Goal: Task Accomplishment & Management: Complete application form

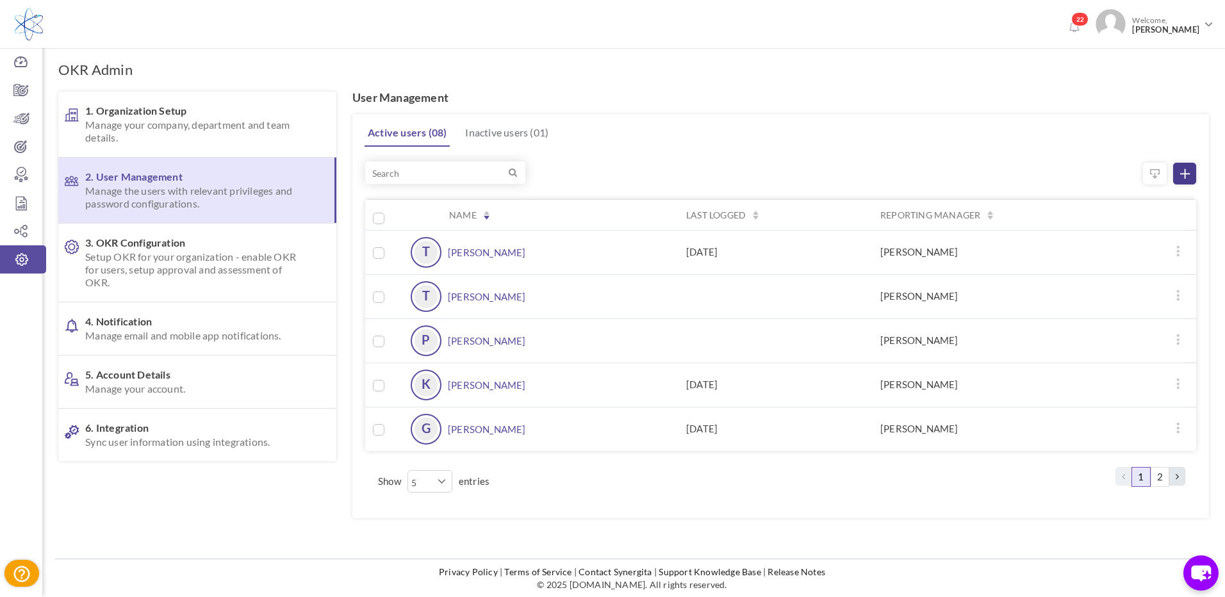
click at [1185, 169] on icon at bounding box center [1186, 174] width 10 height 10
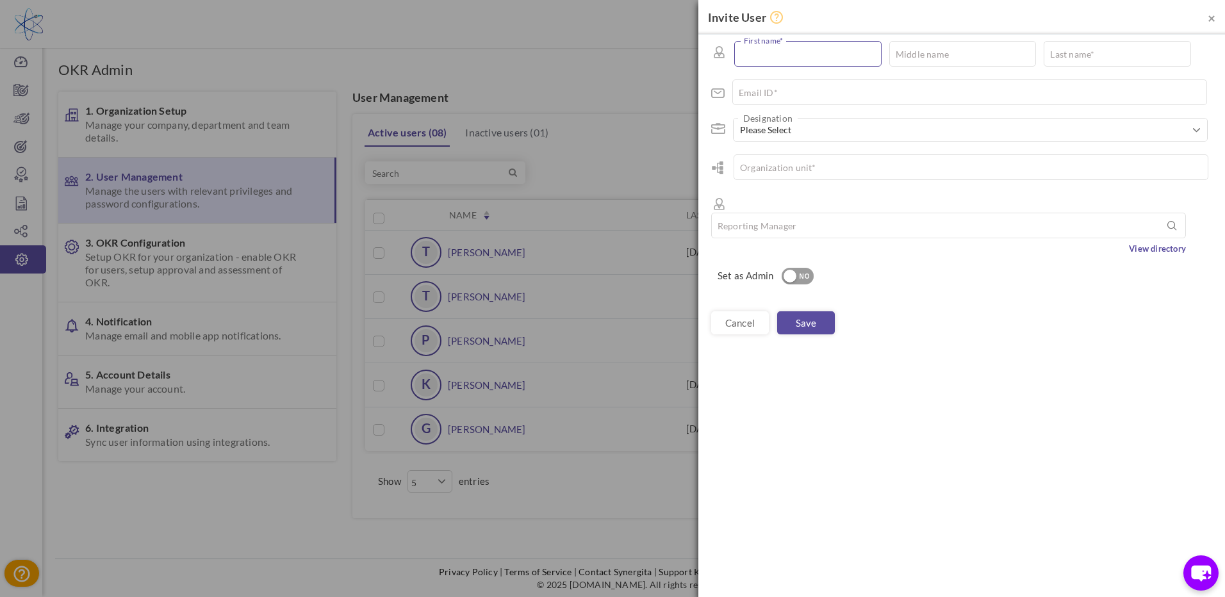
click at [745, 47] on input "text" at bounding box center [808, 54] width 147 height 26
type input "Steven"
type input "Jackson"
click at [937, 96] on input "text" at bounding box center [970, 92] width 475 height 26
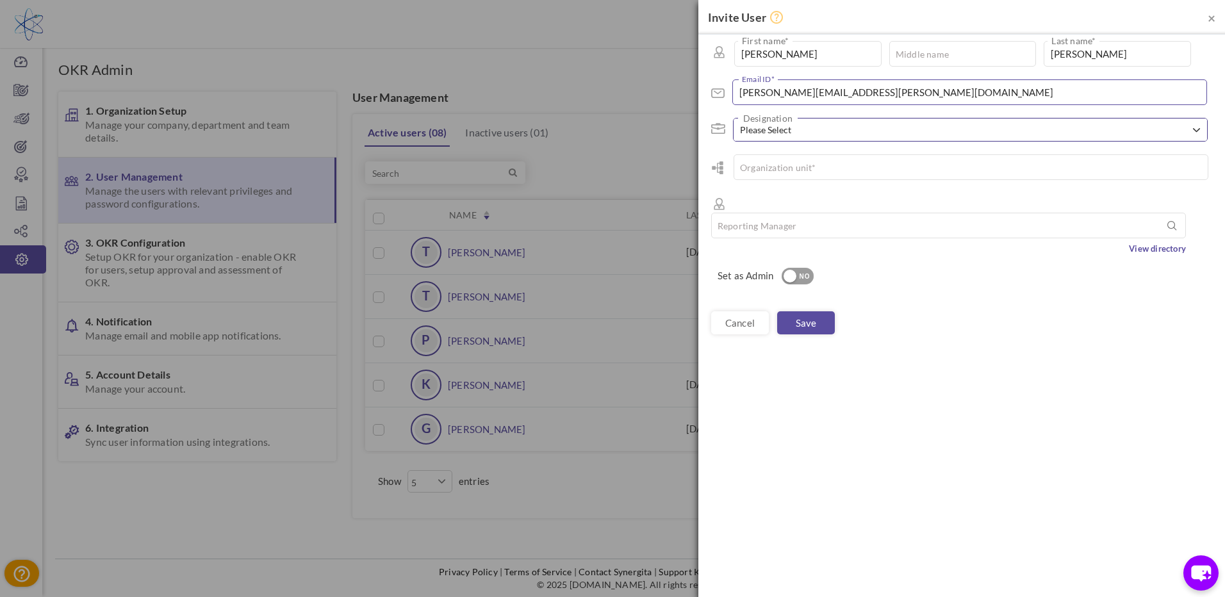
type input "steven.jackson@MDCPRECISION.COM"
click at [1197, 129] on span "button" at bounding box center [1196, 130] width 7 height 7
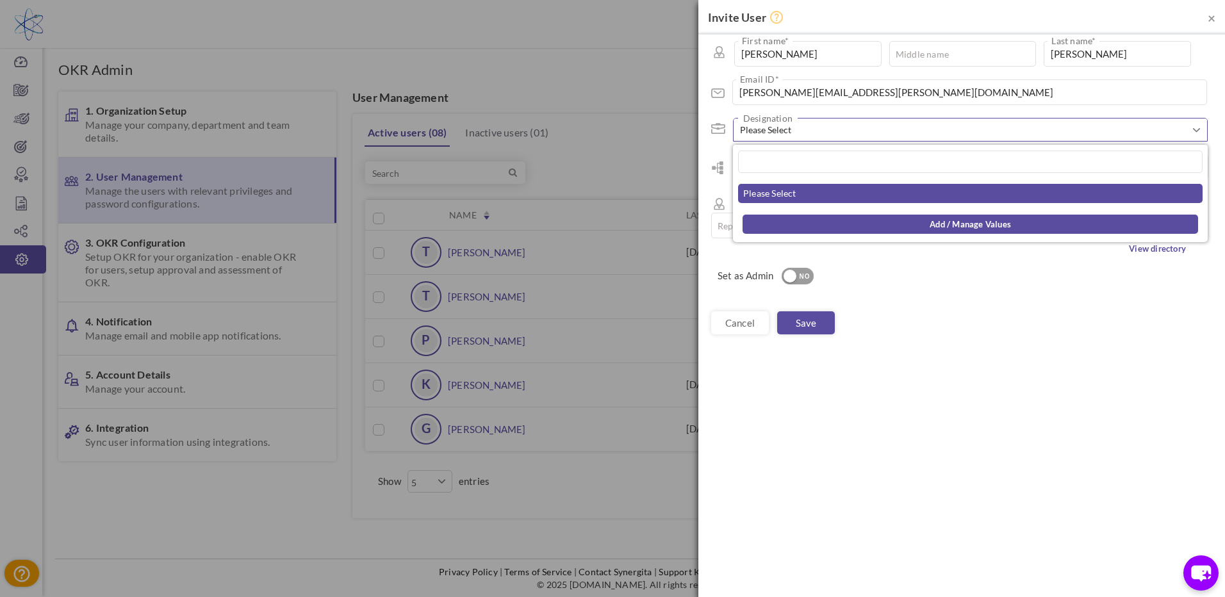
click at [974, 194] on link "Please Select" at bounding box center [970, 193] width 465 height 19
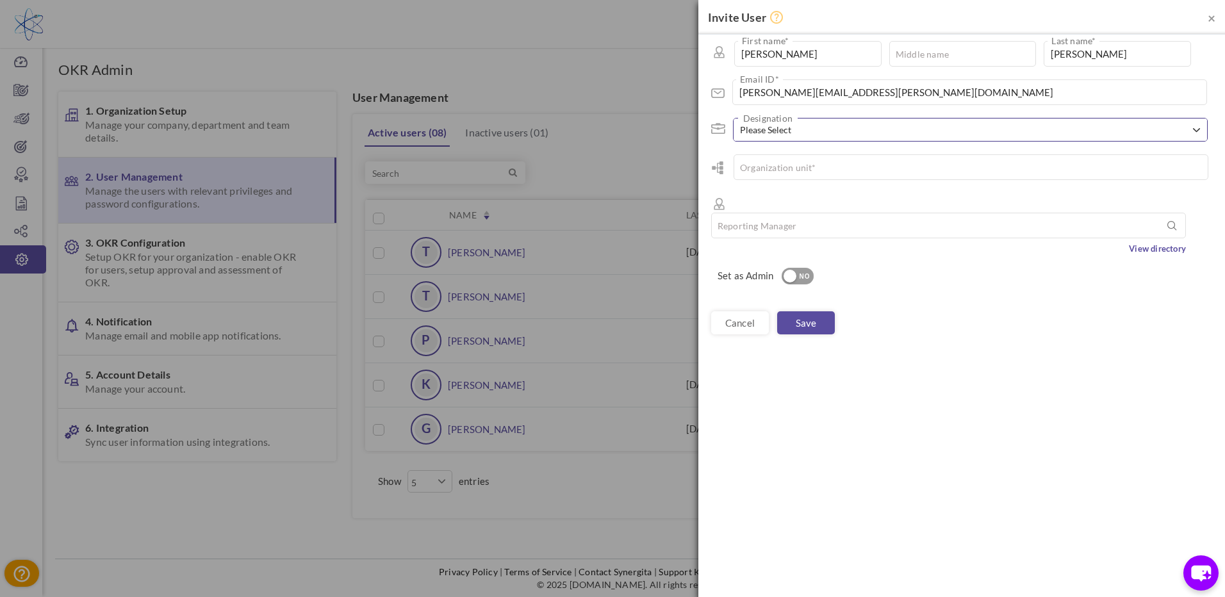
click at [843, 133] on span "Please Select" at bounding box center [965, 130] width 451 height 13
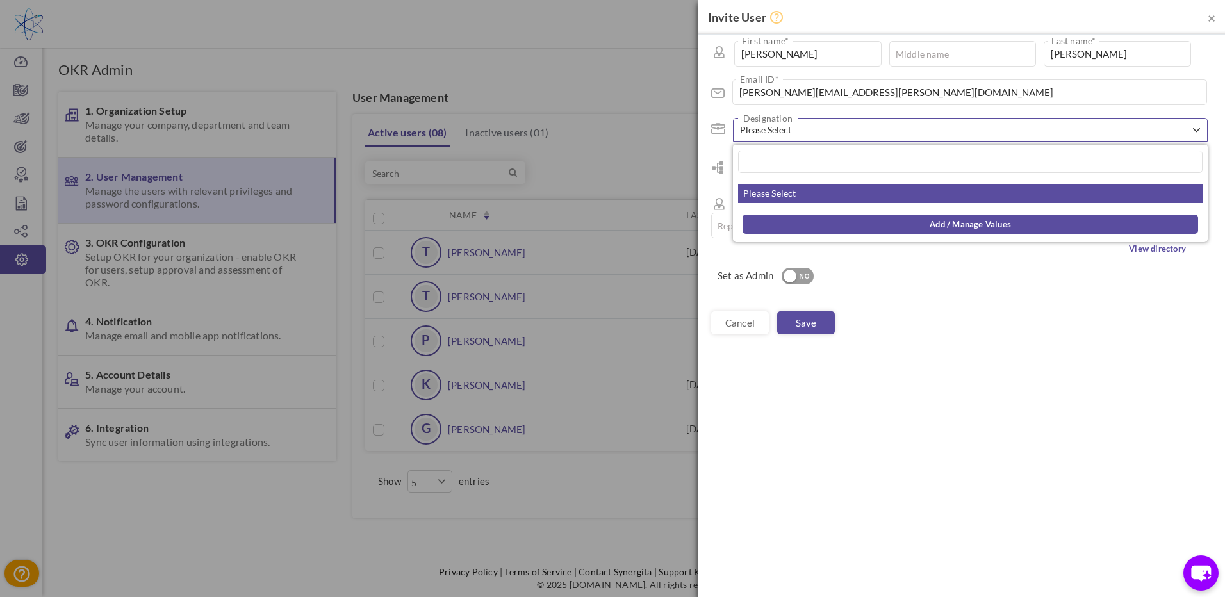
click at [1199, 124] on button "Please Select" at bounding box center [971, 130] width 474 height 22
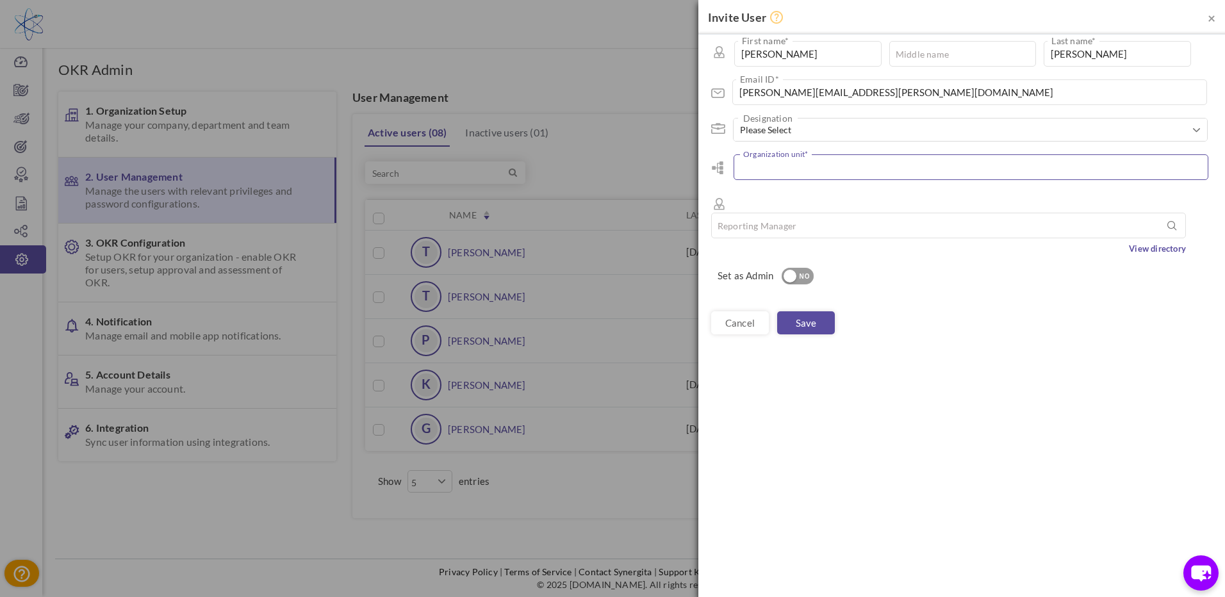
click at [954, 166] on input "text" at bounding box center [971, 167] width 475 height 26
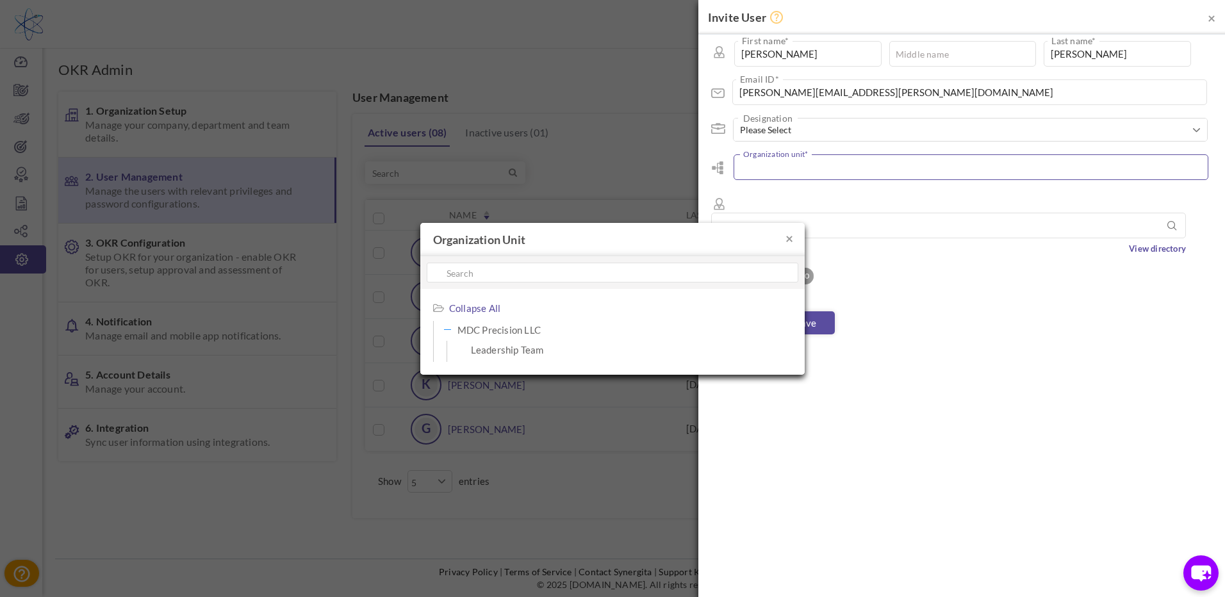
type input "MDC Precision LLC"
type input "L"
click at [506, 349] on span "Leadership Team" at bounding box center [580, 350] width 218 height 18
type input "Leadership Team"
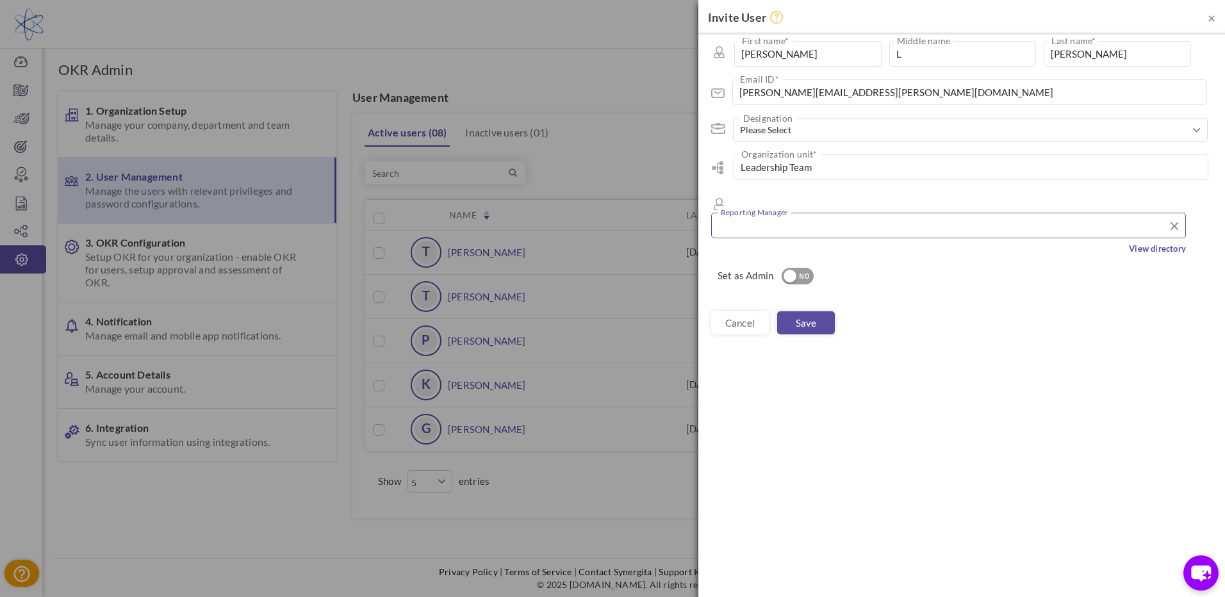
click at [1057, 213] on input "text" at bounding box center [948, 226] width 475 height 26
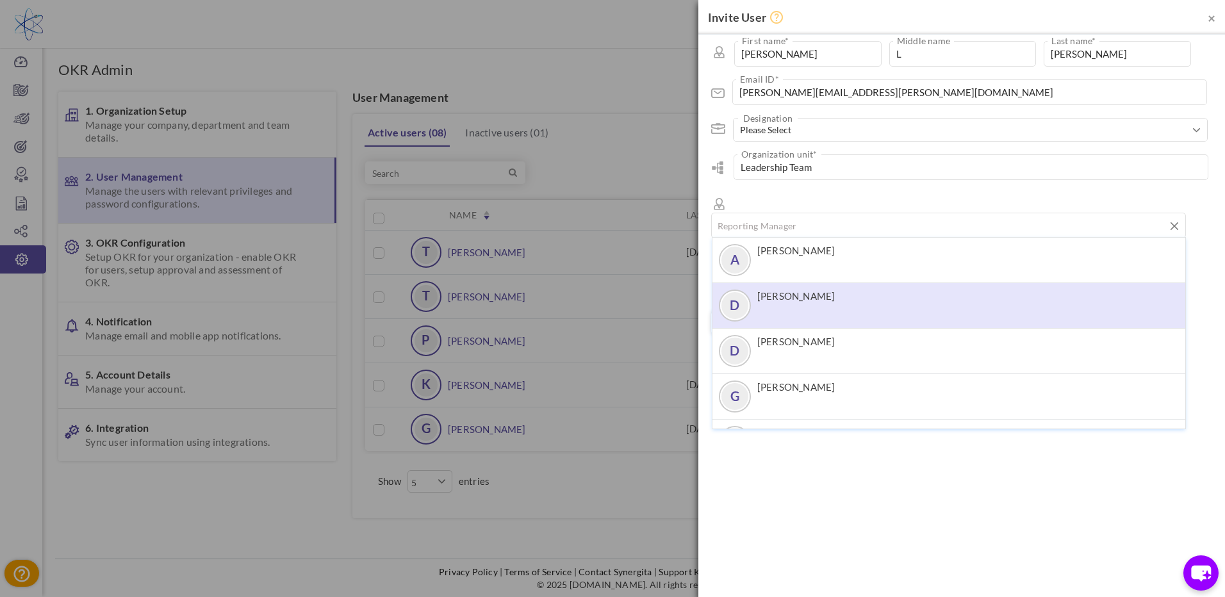
click at [860, 294] on li "D David Dutton" at bounding box center [949, 306] width 473 height 46
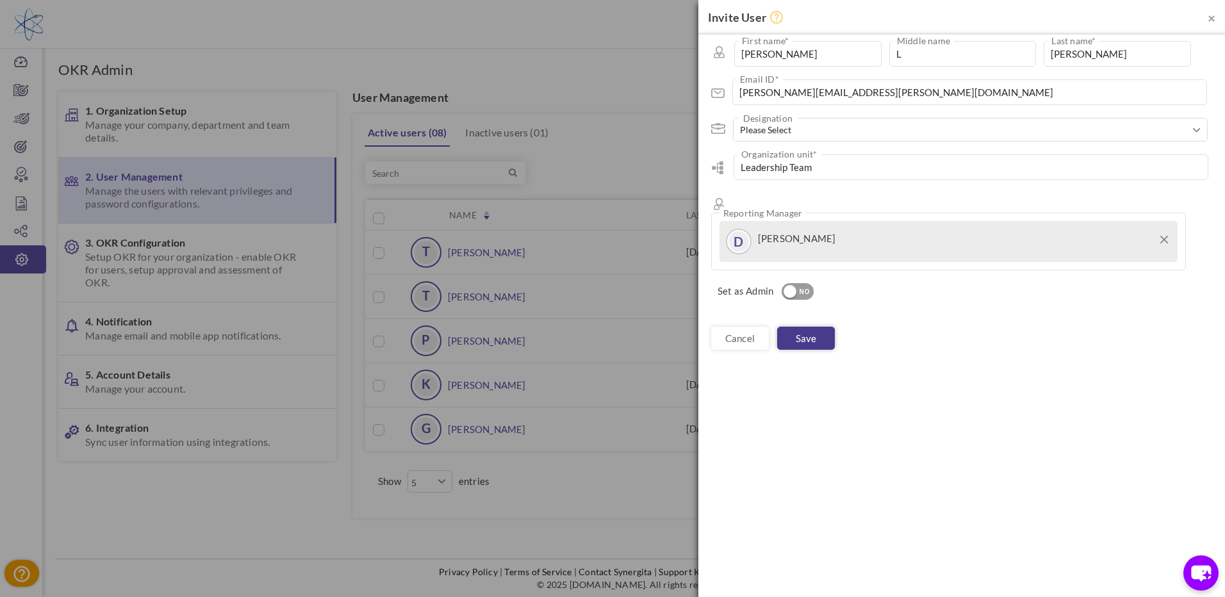
click at [816, 327] on link "Save" at bounding box center [806, 338] width 58 height 23
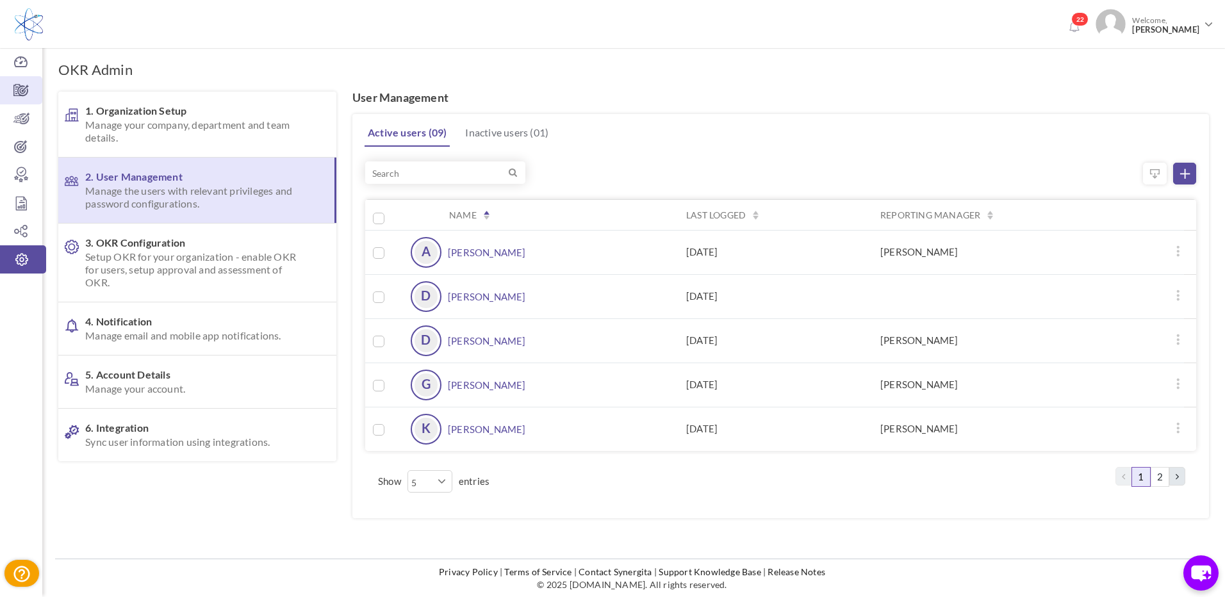
click at [26, 87] on icon at bounding box center [21, 90] width 42 height 13
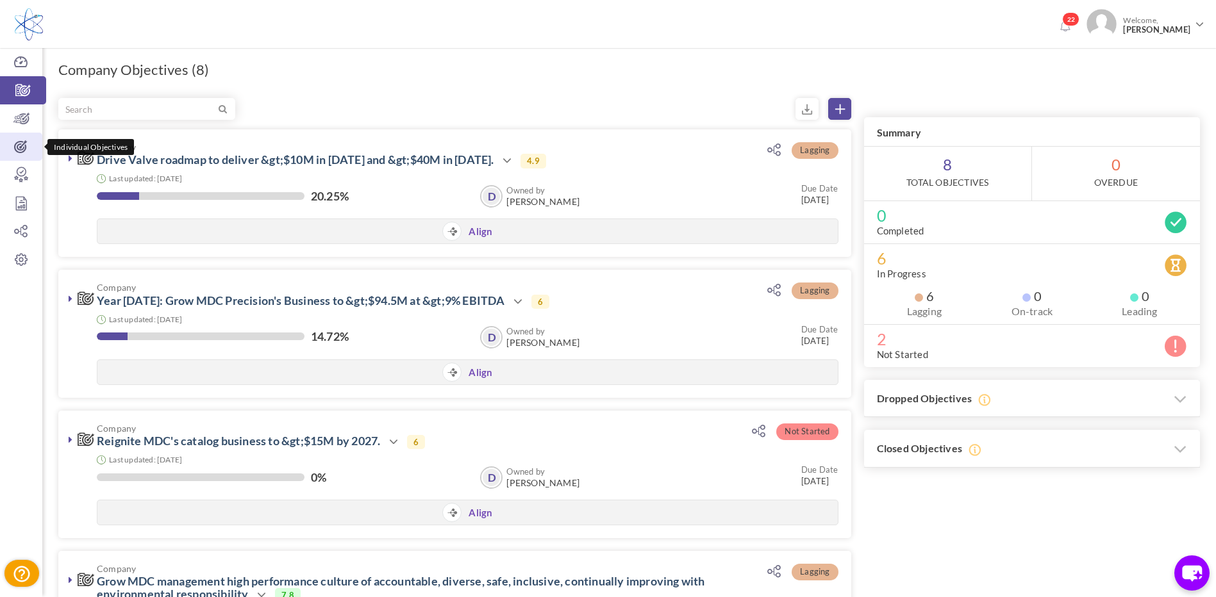
click at [29, 150] on icon at bounding box center [21, 146] width 42 height 13
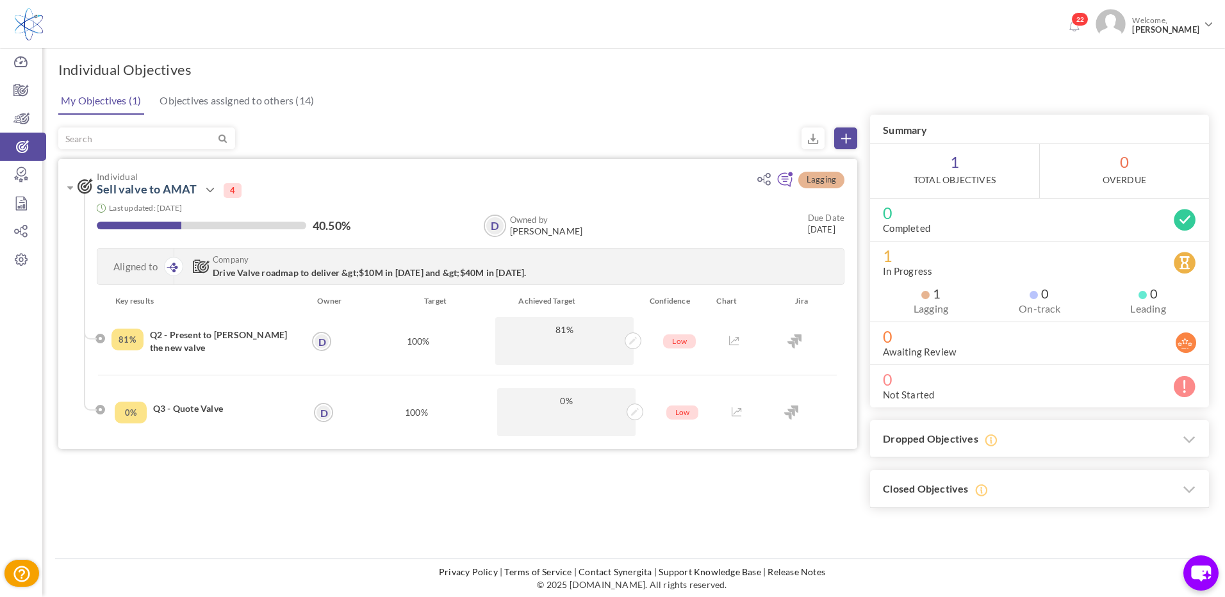
drag, startPoint x: 329, startPoint y: 187, endPoint x: 588, endPoint y: 178, distance: 259.1
click at [588, 178] on span "Individual" at bounding box center [416, 177] width 639 height 10
click at [211, 191] on icon at bounding box center [210, 190] width 15 height 15
click at [1180, 445] on h3 "Dropped Objectives" at bounding box center [1039, 439] width 339 height 38
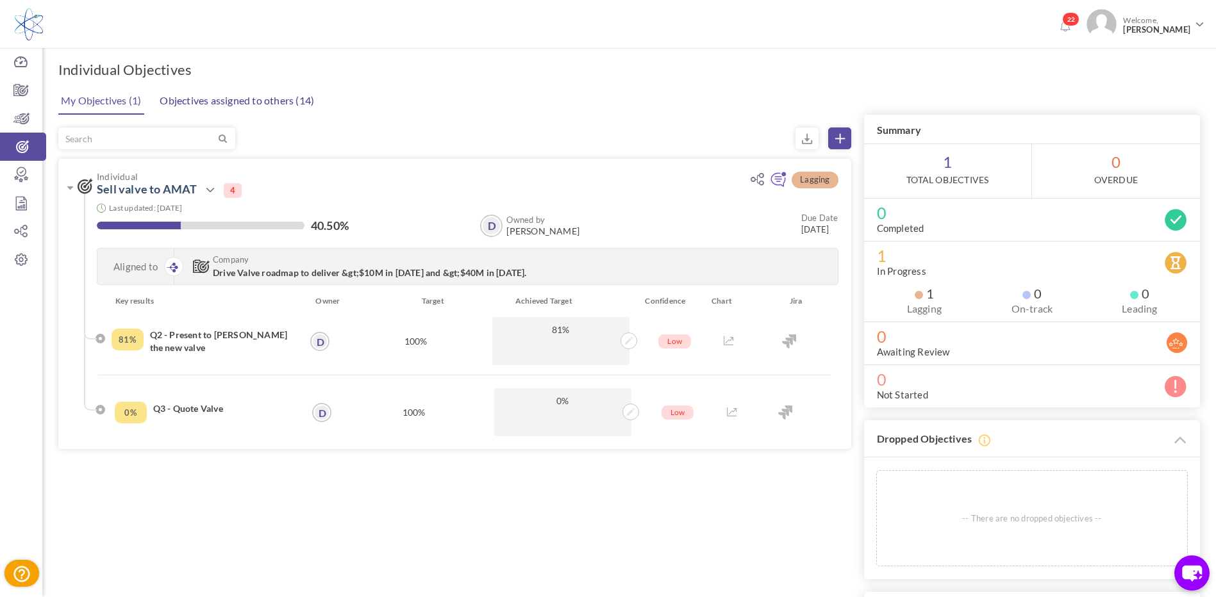
click at [284, 95] on link "Objectives assigned to others (14)" at bounding box center [236, 101] width 161 height 26
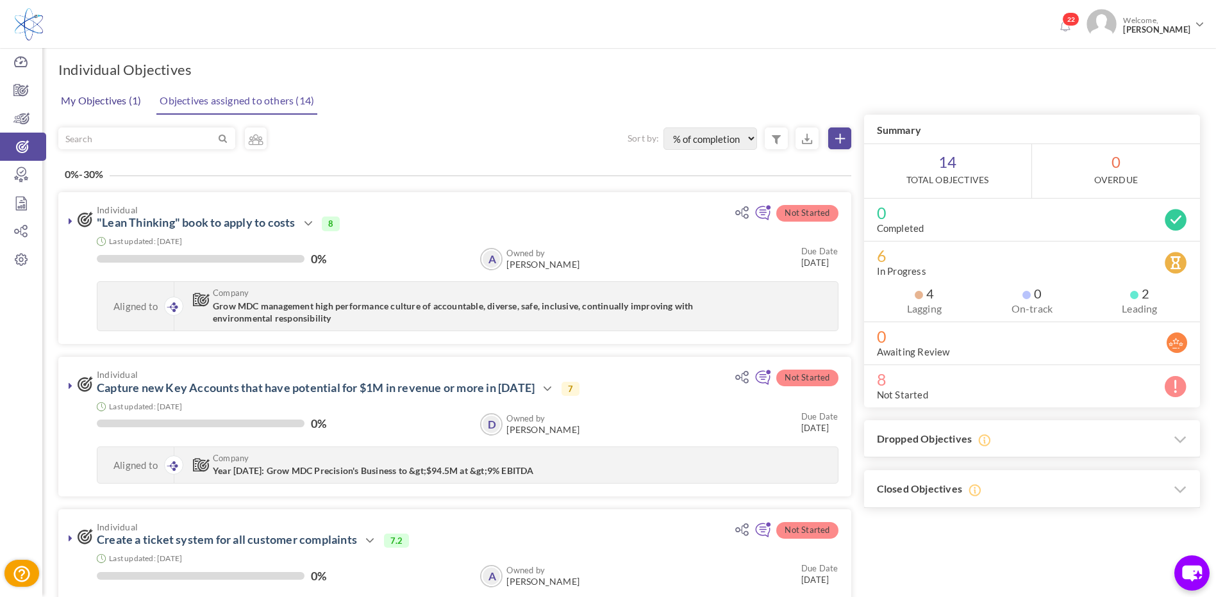
click at [111, 101] on link "My Objectives (1)" at bounding box center [101, 101] width 87 height 26
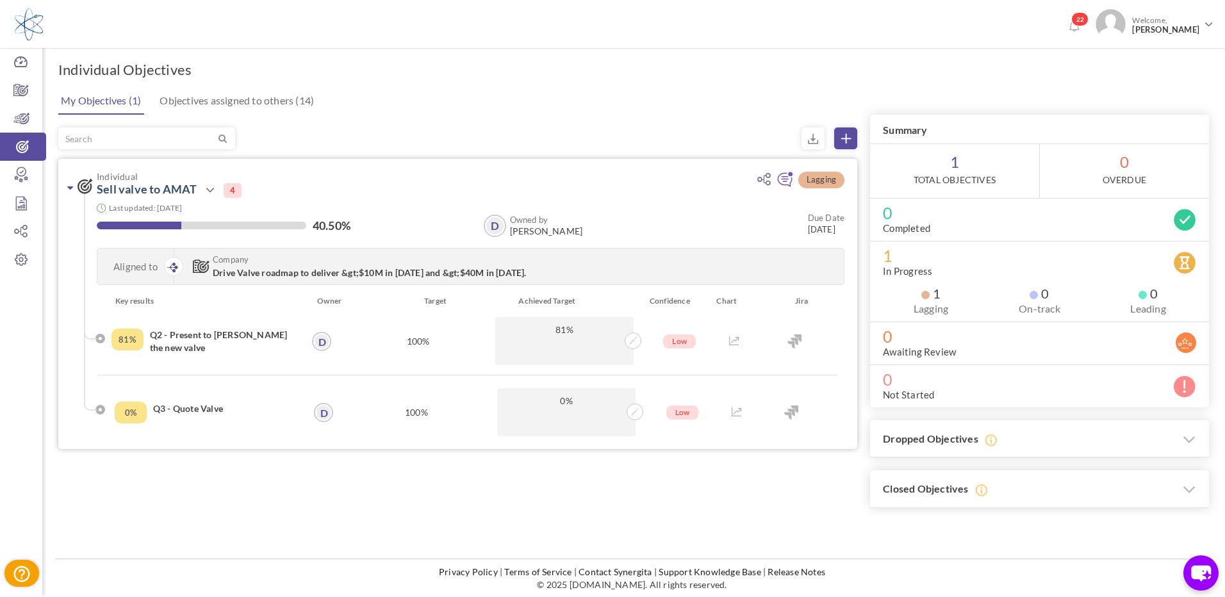
drag, startPoint x: 74, startPoint y: 186, endPoint x: 54, endPoint y: 204, distance: 26.8
click at [73, 186] on link at bounding box center [70, 187] width 13 height 13
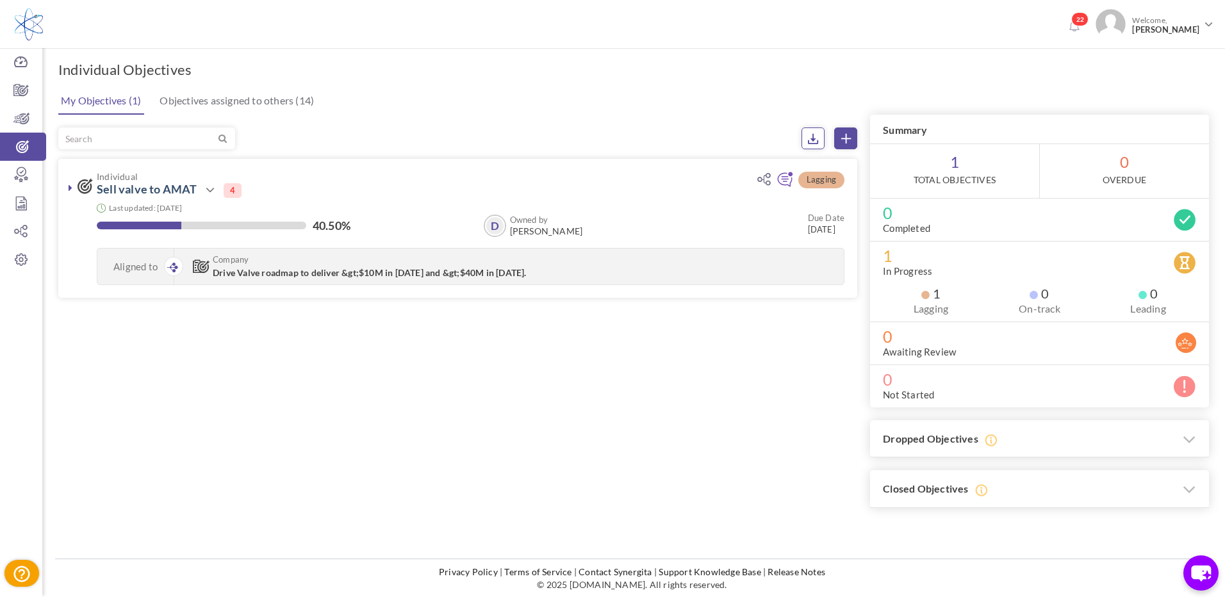
click at [808, 140] on icon at bounding box center [814, 139] width 12 height 12
click at [955, 166] on span "1 Total Objectives" at bounding box center [954, 171] width 169 height 54
click at [211, 188] on icon at bounding box center [210, 190] width 15 height 15
click at [252, 355] on link "Drop" at bounding box center [253, 355] width 74 height 22
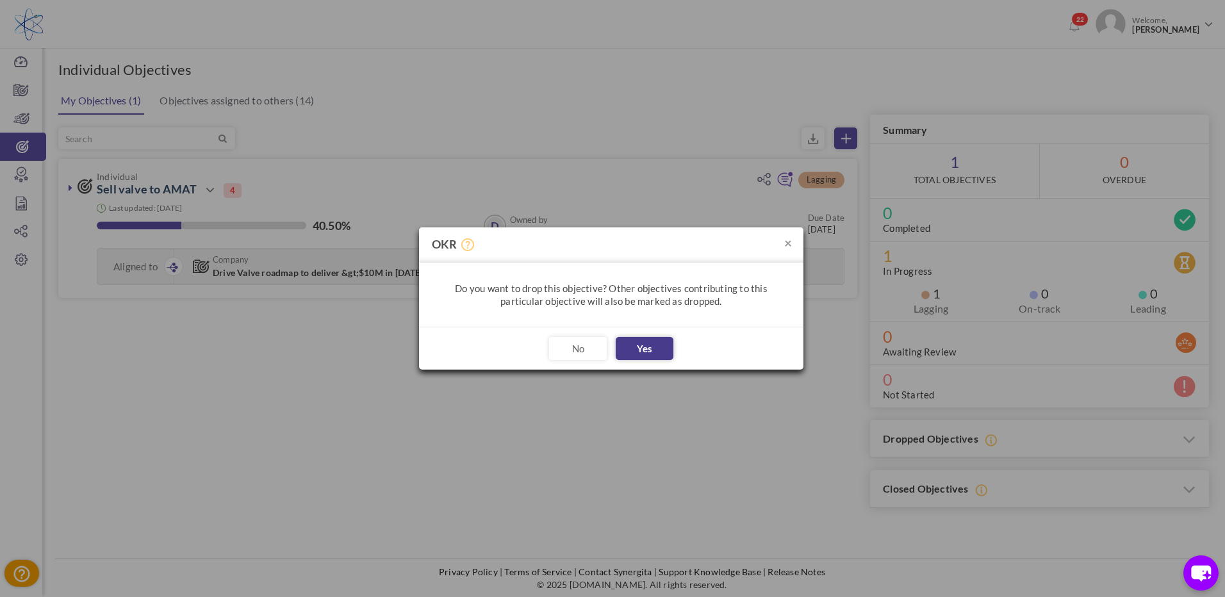
click at [656, 343] on button "Yes" at bounding box center [645, 348] width 58 height 23
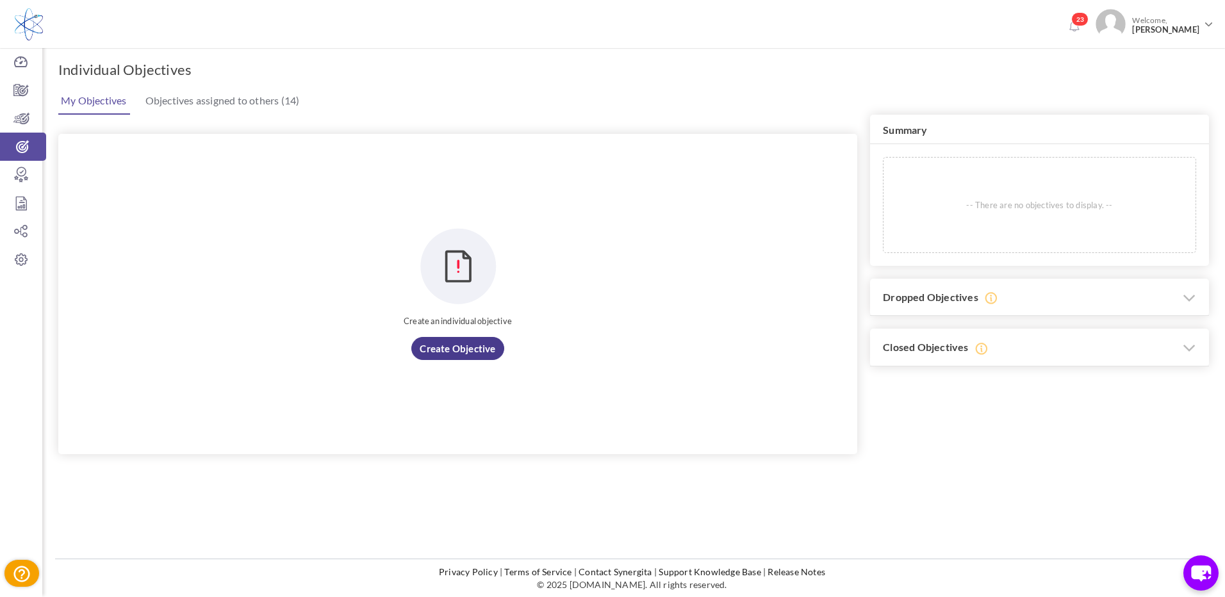
click at [454, 345] on link "Create objective" at bounding box center [457, 348] width 92 height 23
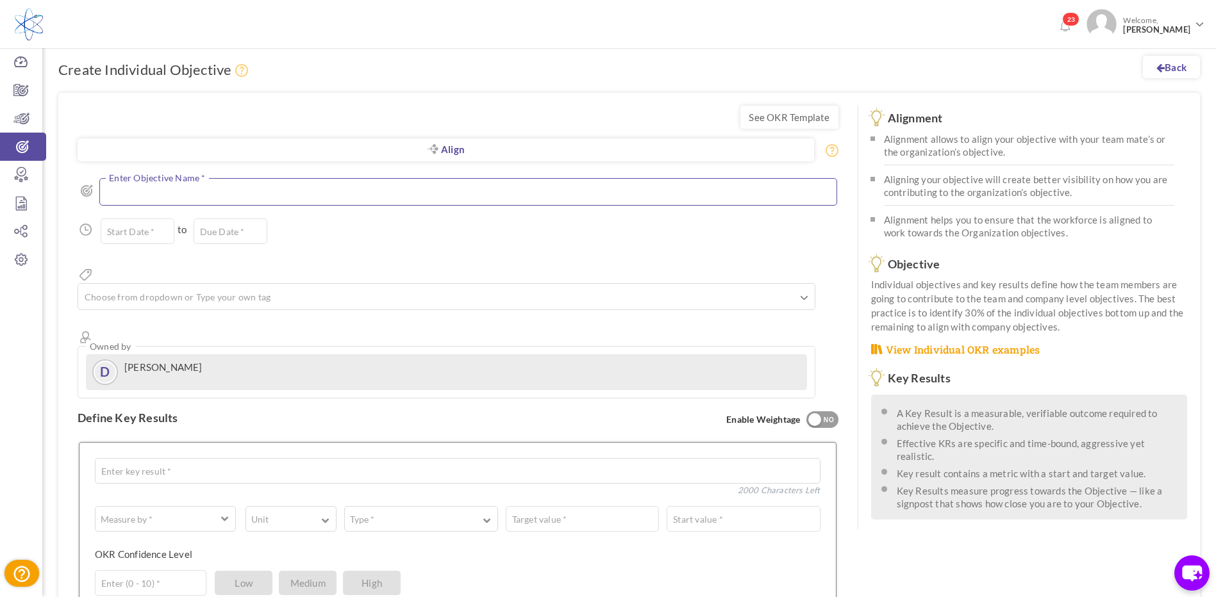
click at [123, 187] on textarea at bounding box center [468, 192] width 738 height 28
paste textarea "Balance MDC businesses to Weldments <40% of total business"
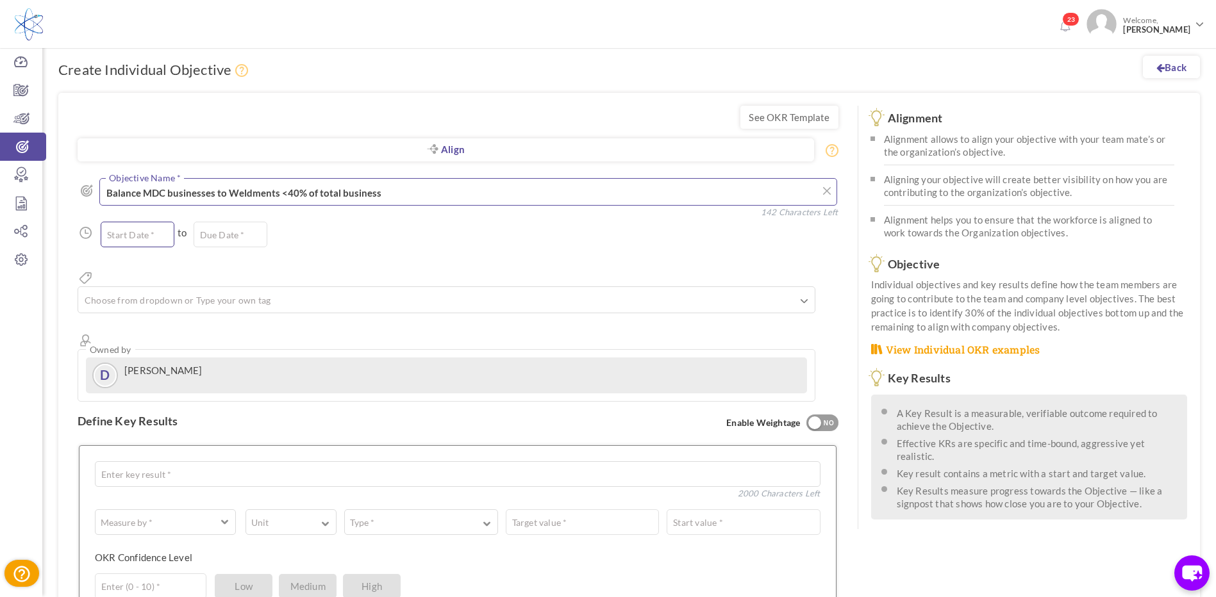
type textarea "Balance MDC businesses to Weldments <40% of total business"
click at [145, 235] on input "text" at bounding box center [138, 235] width 74 height 26
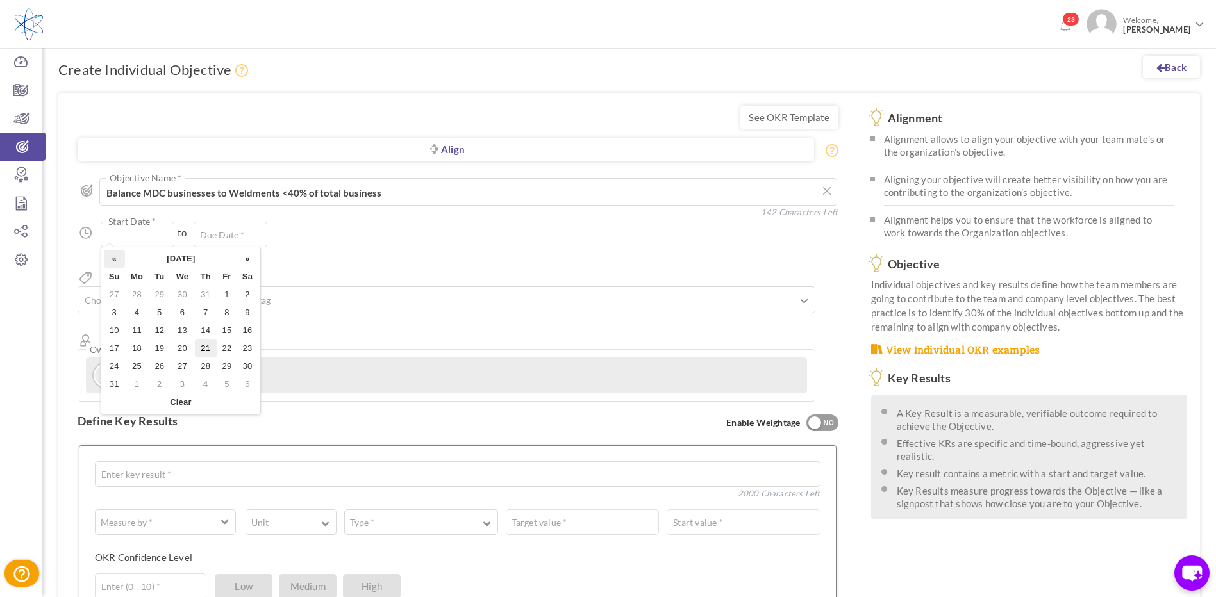
click at [120, 263] on th "«" at bounding box center [114, 259] width 21 height 18
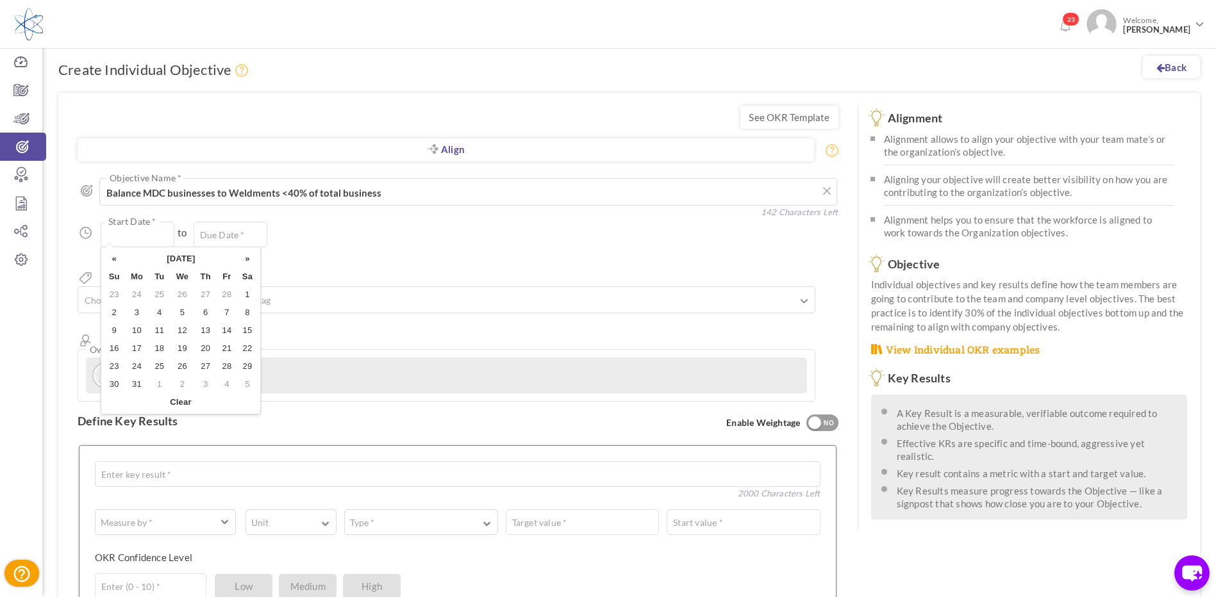
click at [120, 263] on th "«" at bounding box center [114, 259] width 21 height 18
click at [179, 298] on td "1" at bounding box center [182, 295] width 24 height 18
type input "[DATE]"
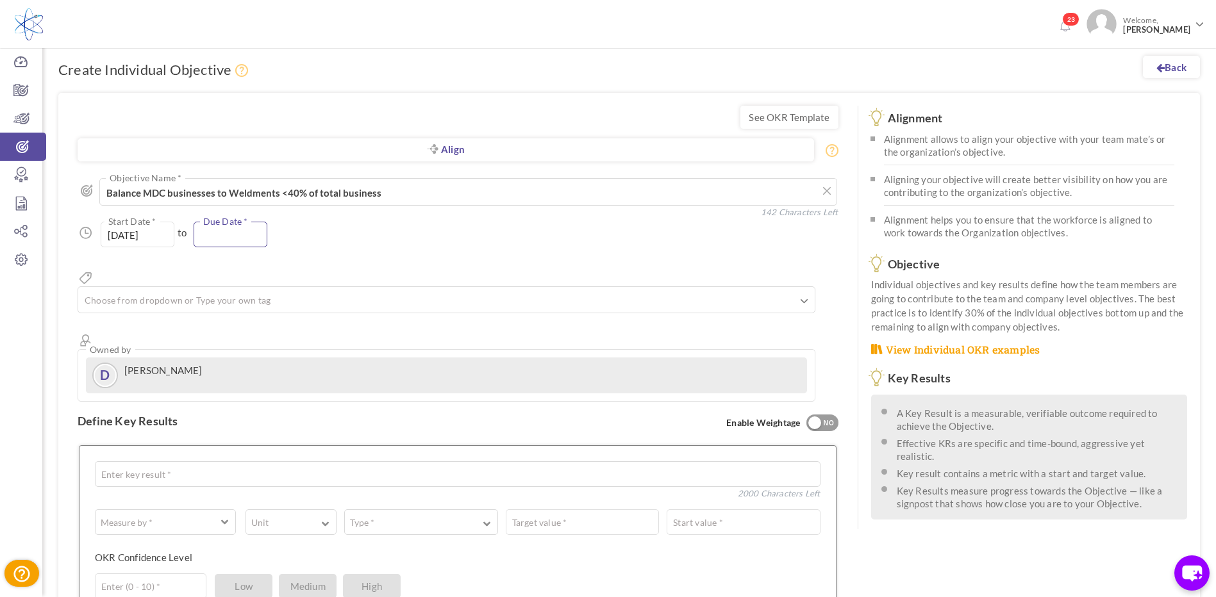
click at [244, 235] on input "text" at bounding box center [231, 235] width 74 height 26
click at [340, 260] on th "»" at bounding box center [339, 259] width 21 height 18
click at [340, 259] on th "»" at bounding box center [339, 259] width 21 height 18
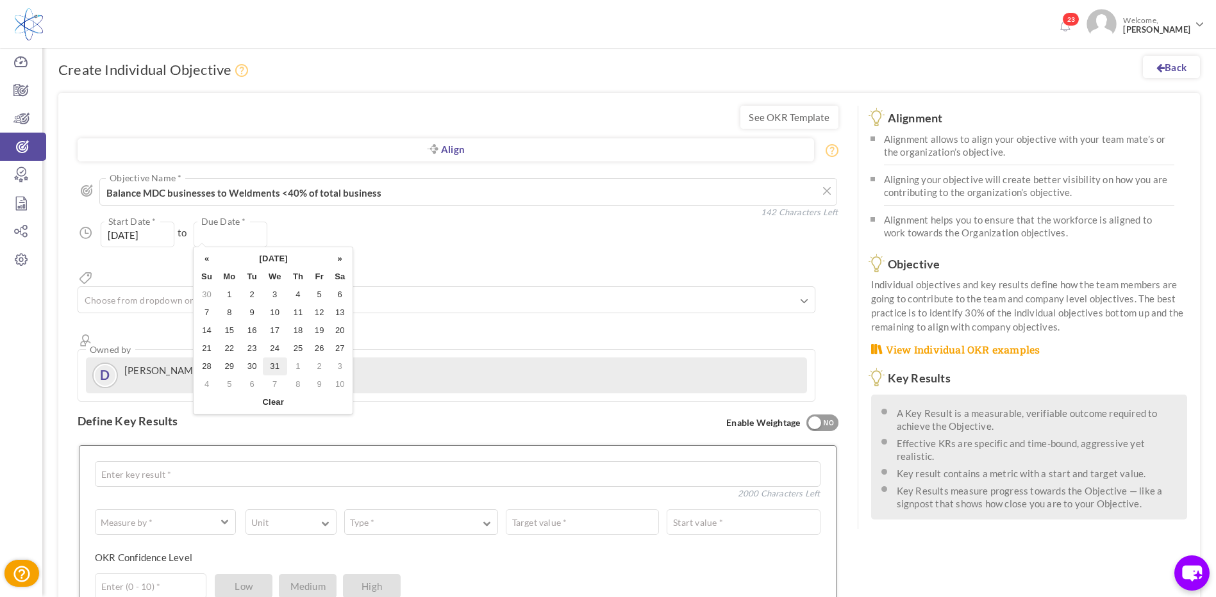
click at [275, 369] on td "31" at bounding box center [275, 367] width 24 height 18
type input "[DATE]"
click at [808, 295] on link at bounding box center [804, 301] width 7 height 13
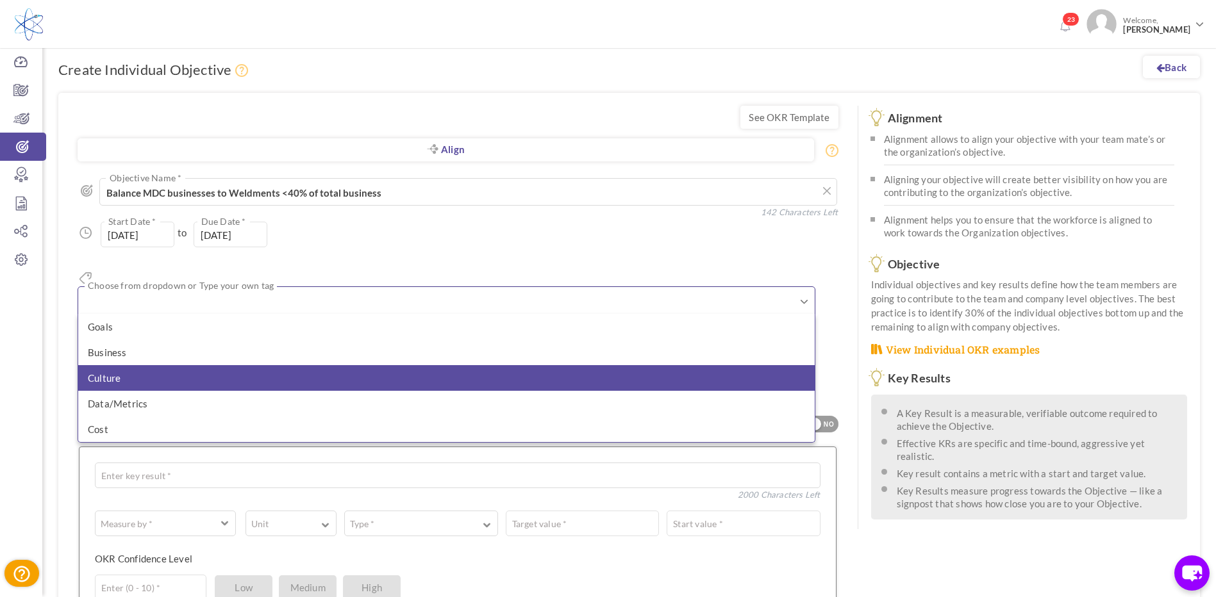
drag, startPoint x: 137, startPoint y: 336, endPoint x: 143, endPoint y: 333, distance: 6.9
click at [139, 340] on li "Business" at bounding box center [446, 353] width 736 height 26
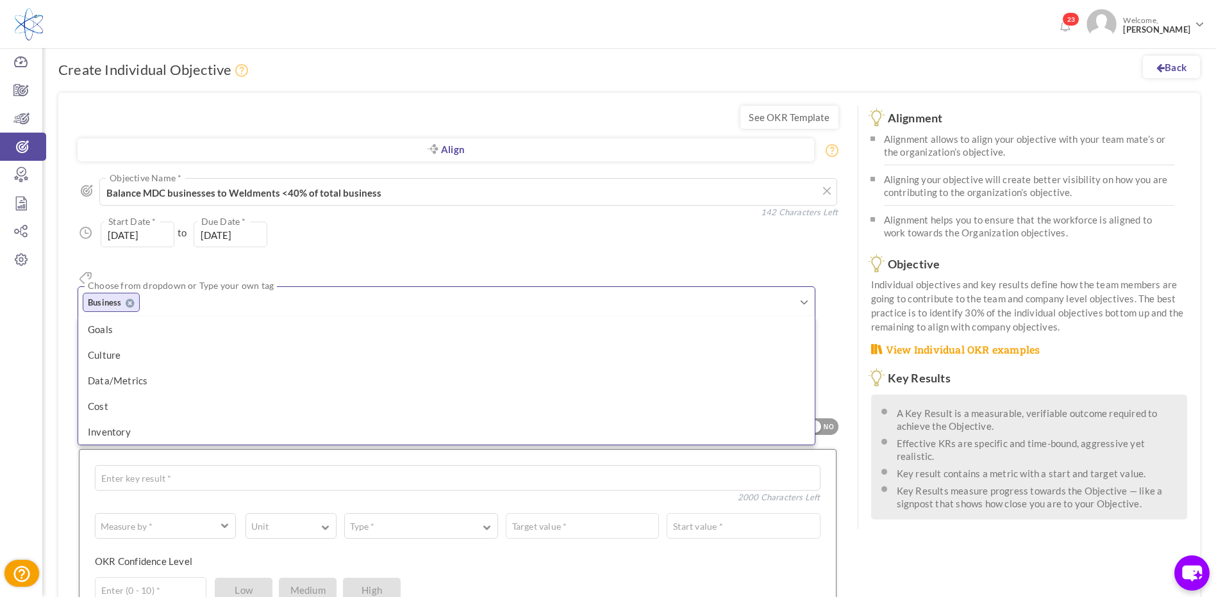
click at [140, 293] on li "Business" at bounding box center [111, 302] width 57 height 19
click at [524, 234] on div "01-Jan-2025 Start Date * to 31-Dec-2025 Due Date * Due date should not fall aft…" at bounding box center [458, 235] width 761 height 26
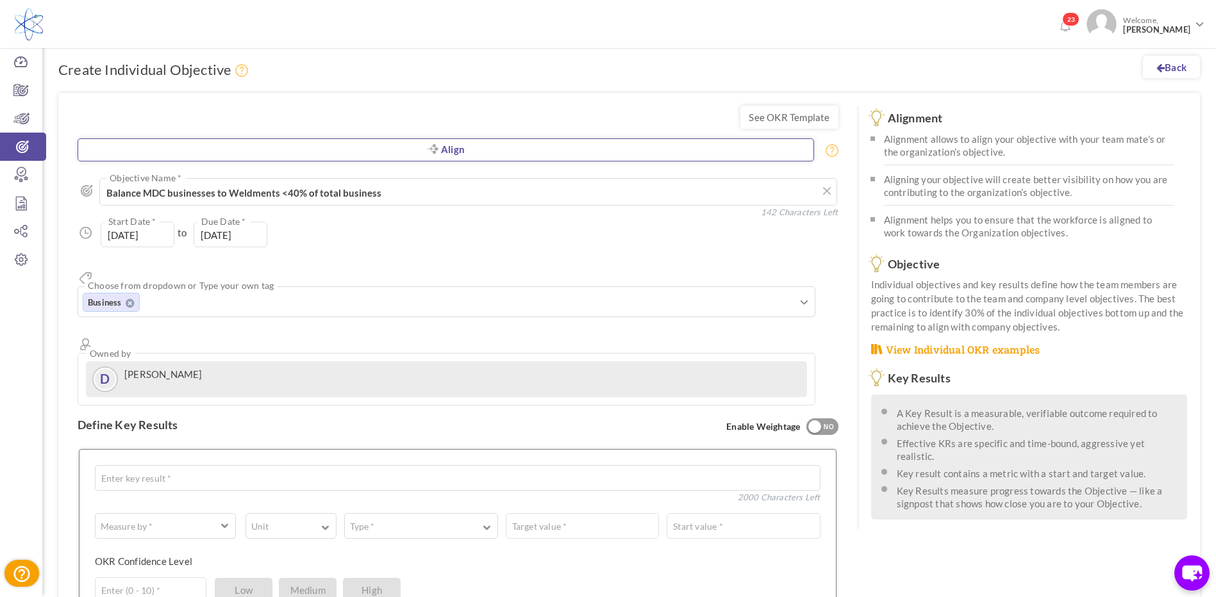
click at [456, 151] on link "Align" at bounding box center [446, 149] width 736 height 23
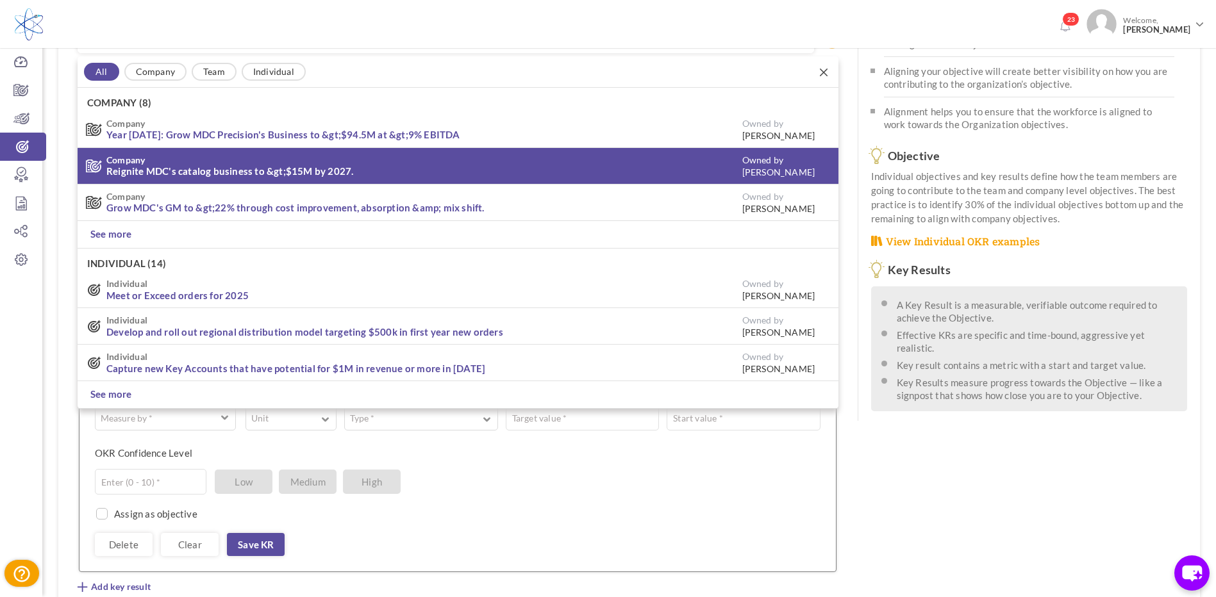
scroll to position [109, 0]
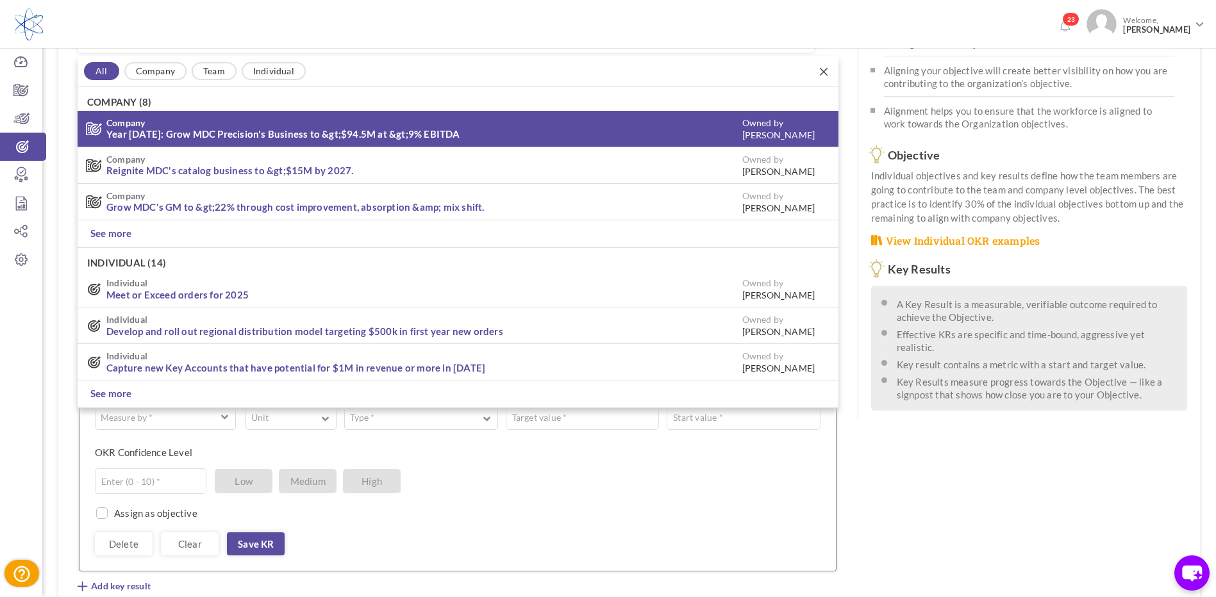
click at [338, 133] on link "Year 2025: Grow MDC Precision's Business to &gt;$94.5M at &gt;9% EBITDA" at bounding box center [283, 134] width 354 height 12
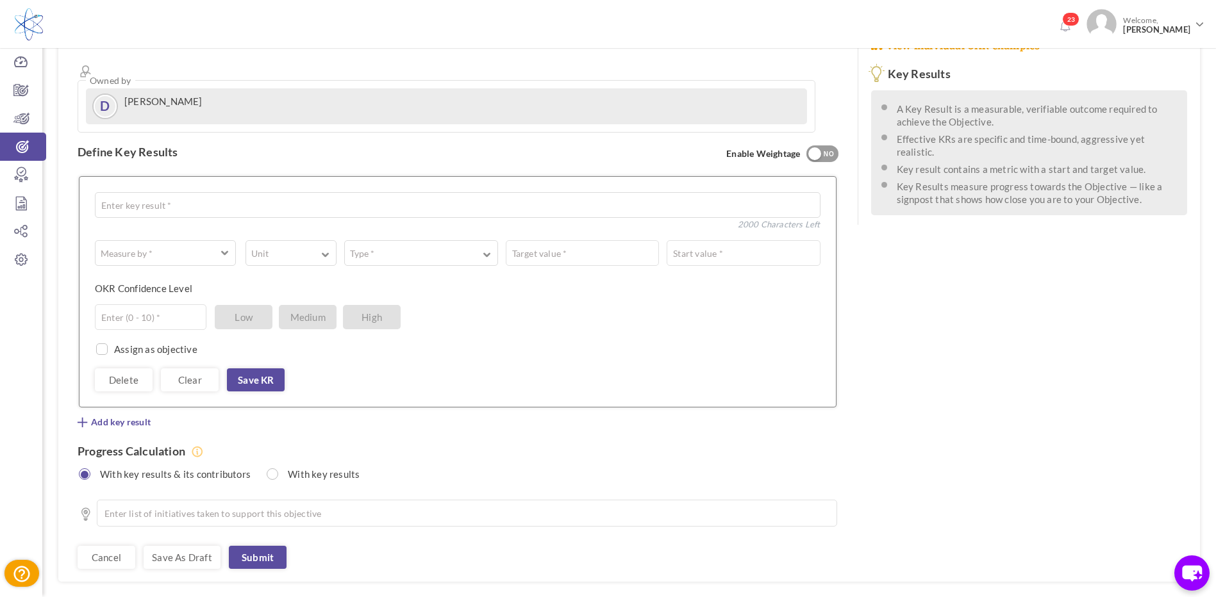
scroll to position [320, 0]
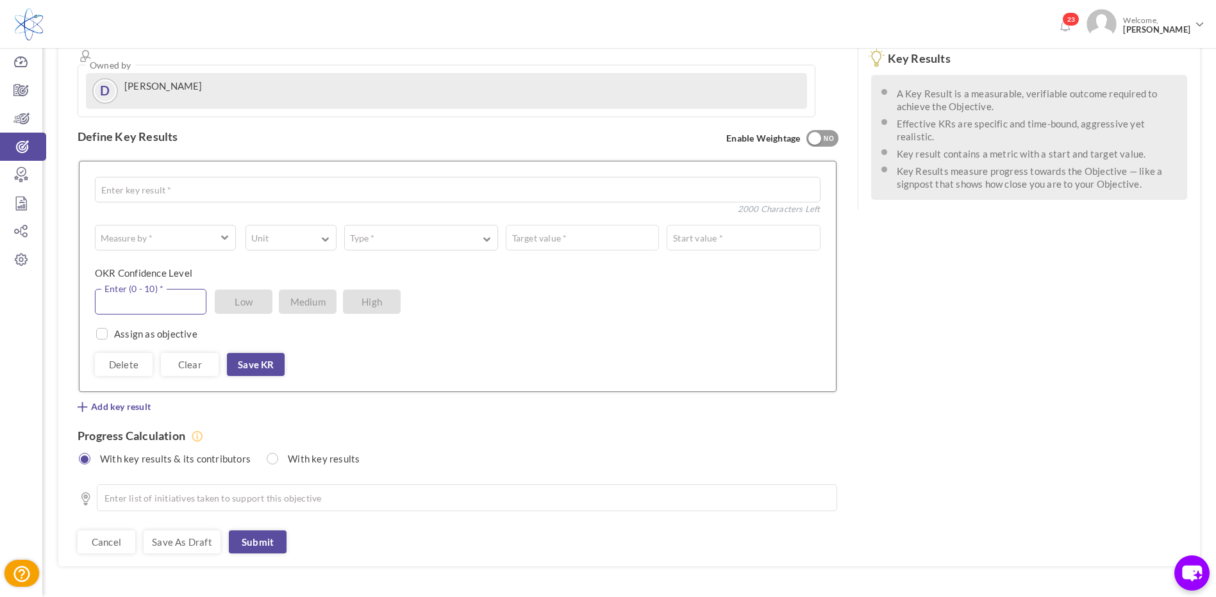
click at [137, 289] on input "text" at bounding box center [151, 302] width 112 height 26
click at [217, 225] on button "Measure by *" at bounding box center [165, 238] width 141 height 26
click at [165, 262] on link "# Number" at bounding box center [165, 271] width 127 height 19
click at [292, 225] on button "Unit" at bounding box center [290, 238] width 91 height 26
click at [281, 283] on link "%" at bounding box center [291, 292] width 77 height 19
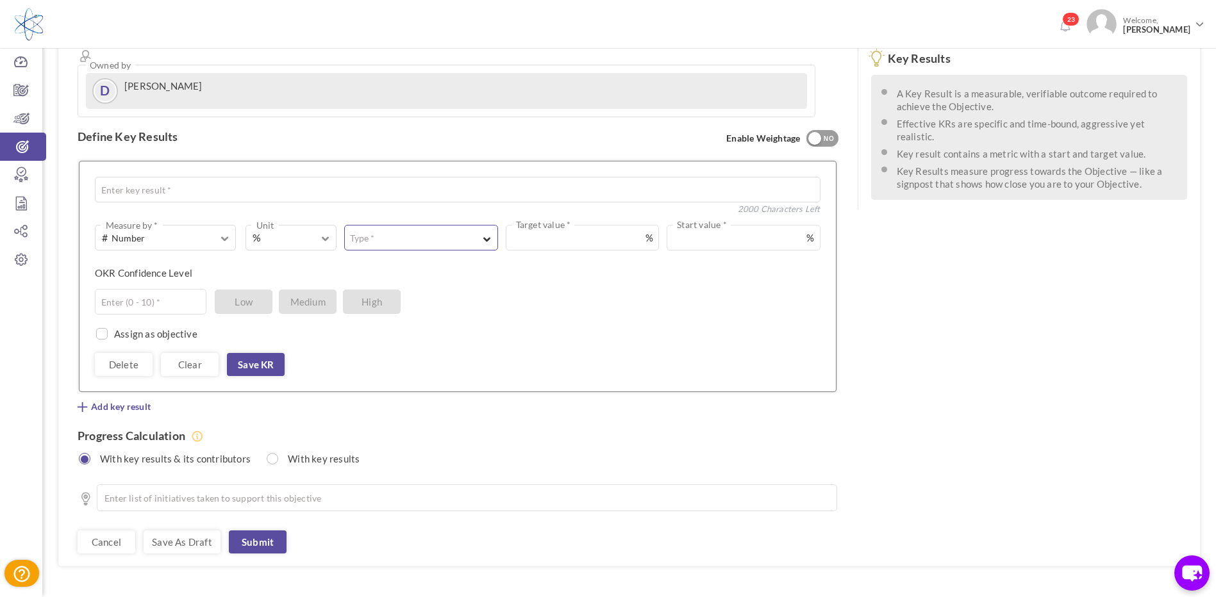
click at [466, 225] on button "Type *" at bounding box center [420, 238] width 153 height 26
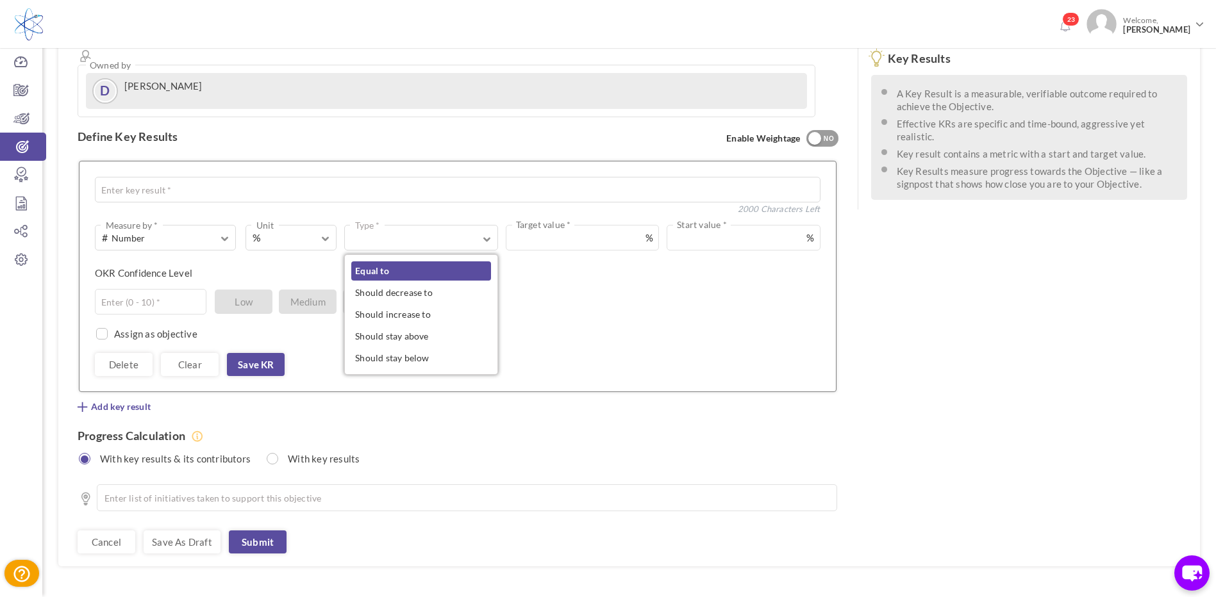
click at [436, 262] on link "Equal to" at bounding box center [420, 271] width 139 height 19
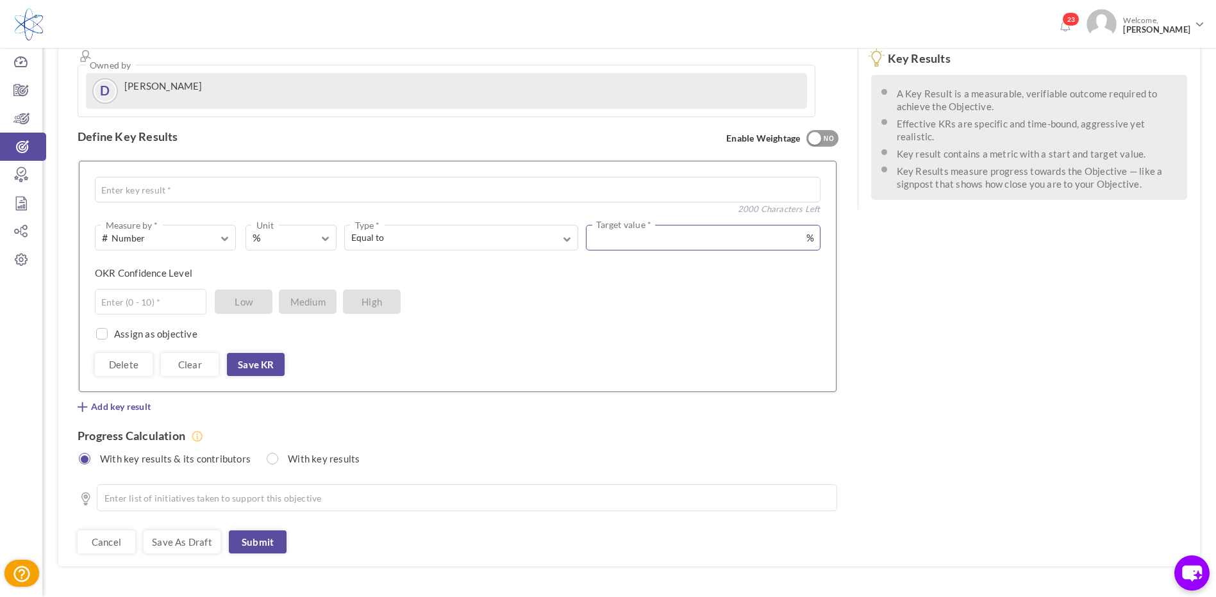
click at [619, 225] on input "text" at bounding box center [703, 238] width 234 height 26
type input "100"
drag, startPoint x: 309, startPoint y: 262, endPoint x: 204, endPoint y: 279, distance: 106.4
click at [308, 290] on span "Medium" at bounding box center [308, 302] width 58 height 24
click at [165, 289] on input "text" at bounding box center [151, 302] width 112 height 26
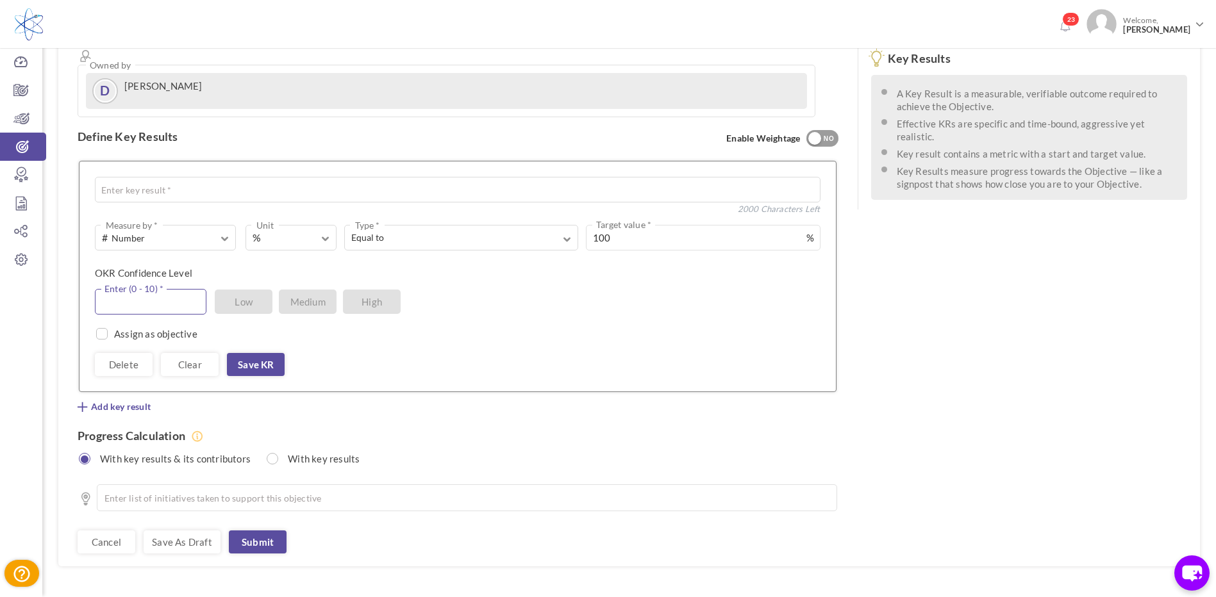
type input "5"
click at [267, 353] on link "Save KR" at bounding box center [256, 364] width 58 height 23
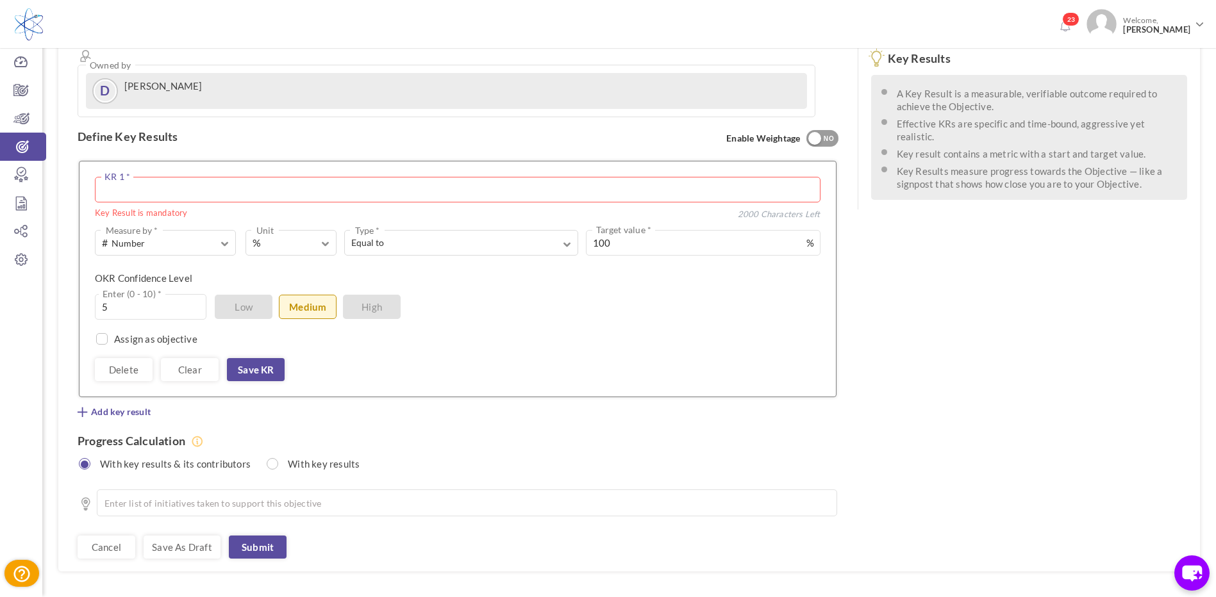
click at [256, 177] on textarea at bounding box center [458, 190] width 726 height 26
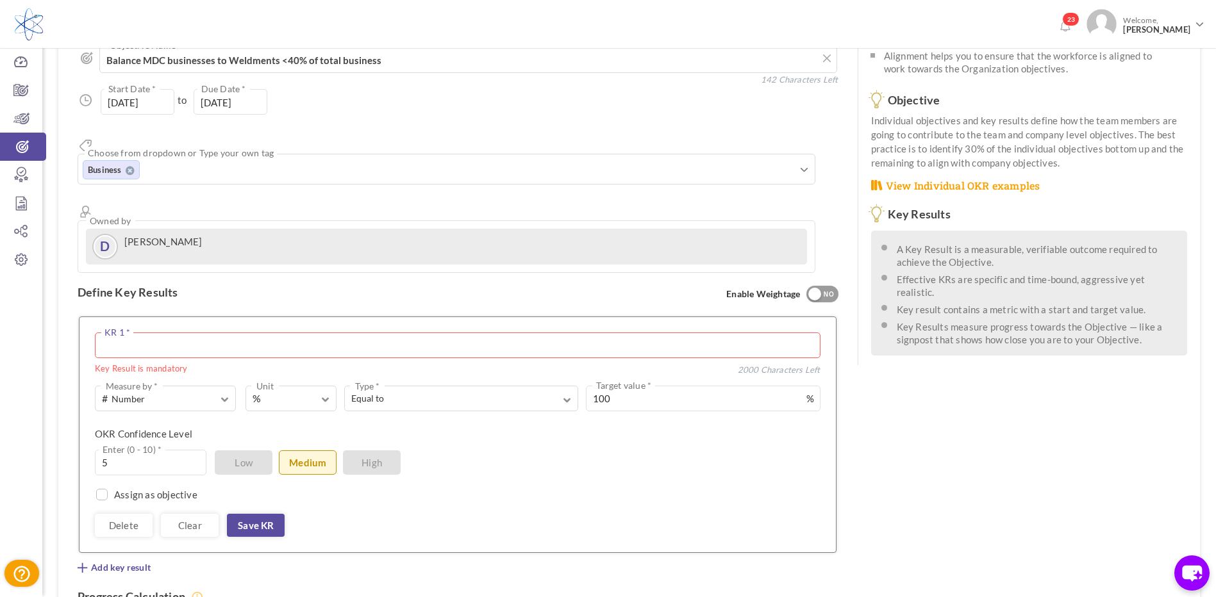
scroll to position [192, 0]
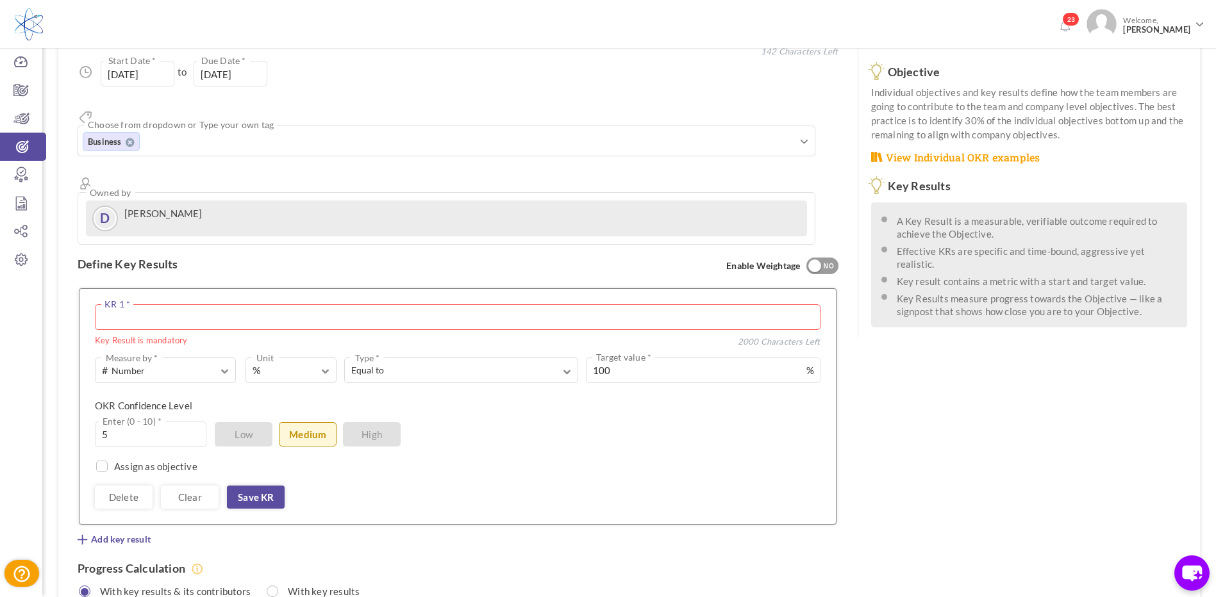
click at [133, 304] on textarea at bounding box center [458, 317] width 726 height 26
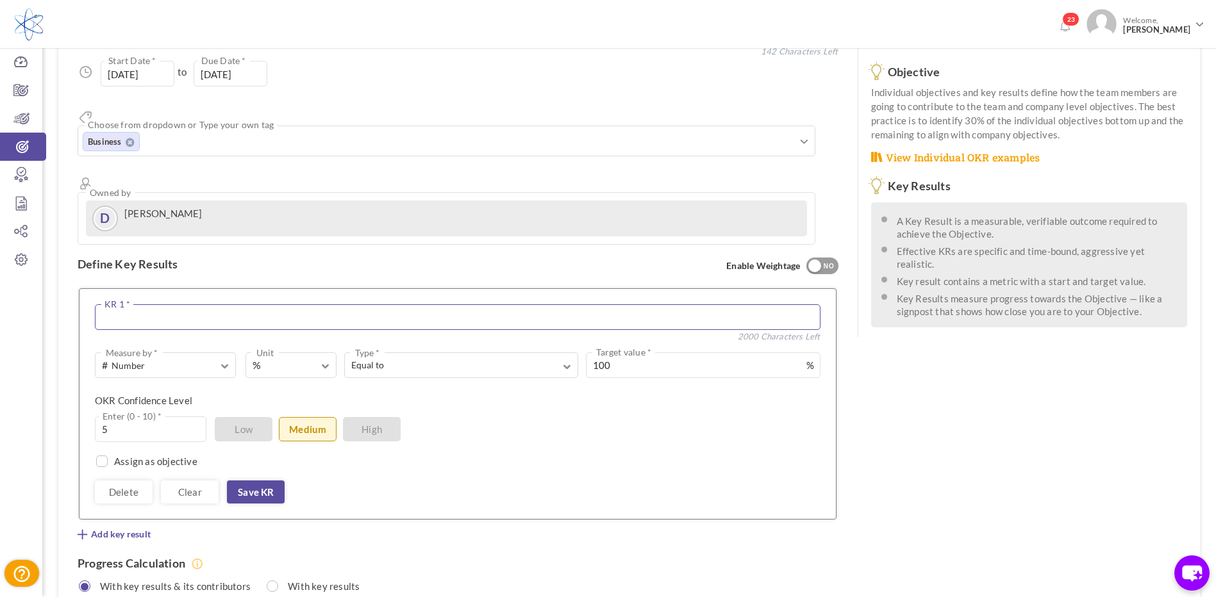
type textarea "G"
type textarea "For 2025 Valves to be >10% of revenue and Ceramics >15% of revenue"
click at [257, 481] on link "Save KR" at bounding box center [256, 492] width 58 height 23
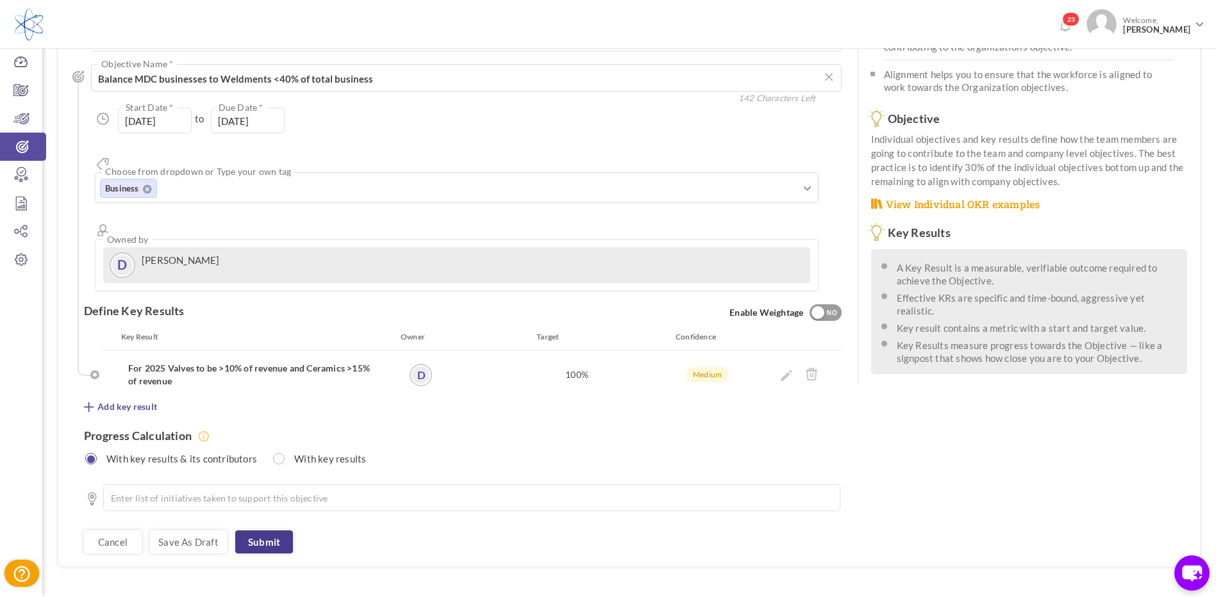
click at [271, 531] on link "Submit" at bounding box center [264, 542] width 58 height 23
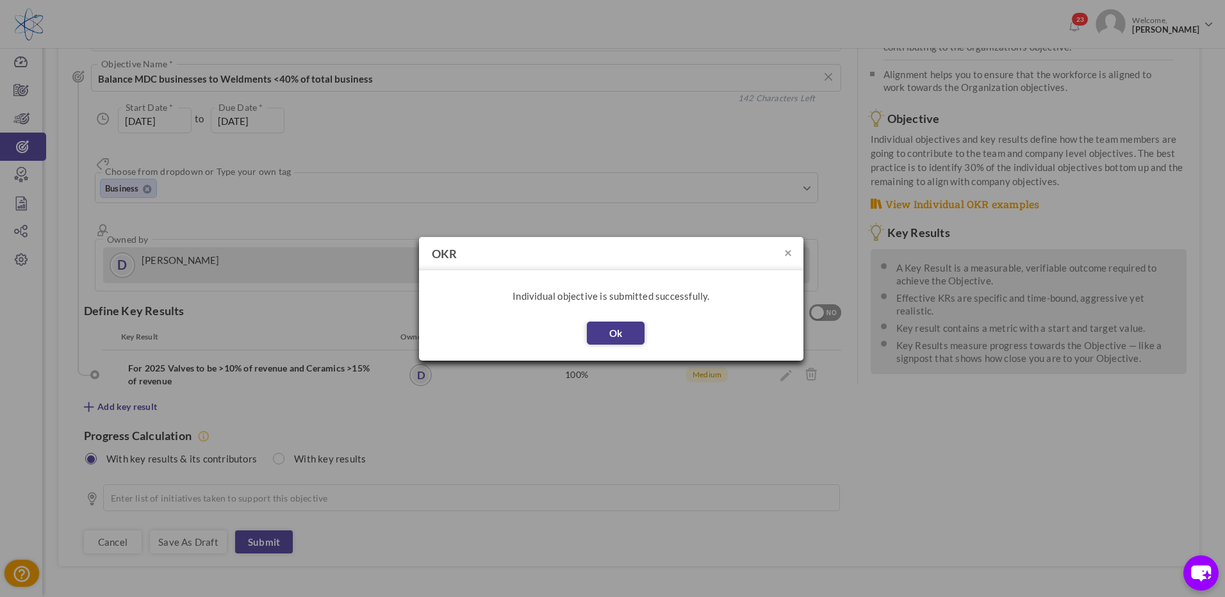
click at [612, 326] on button "Ok" at bounding box center [616, 333] width 58 height 23
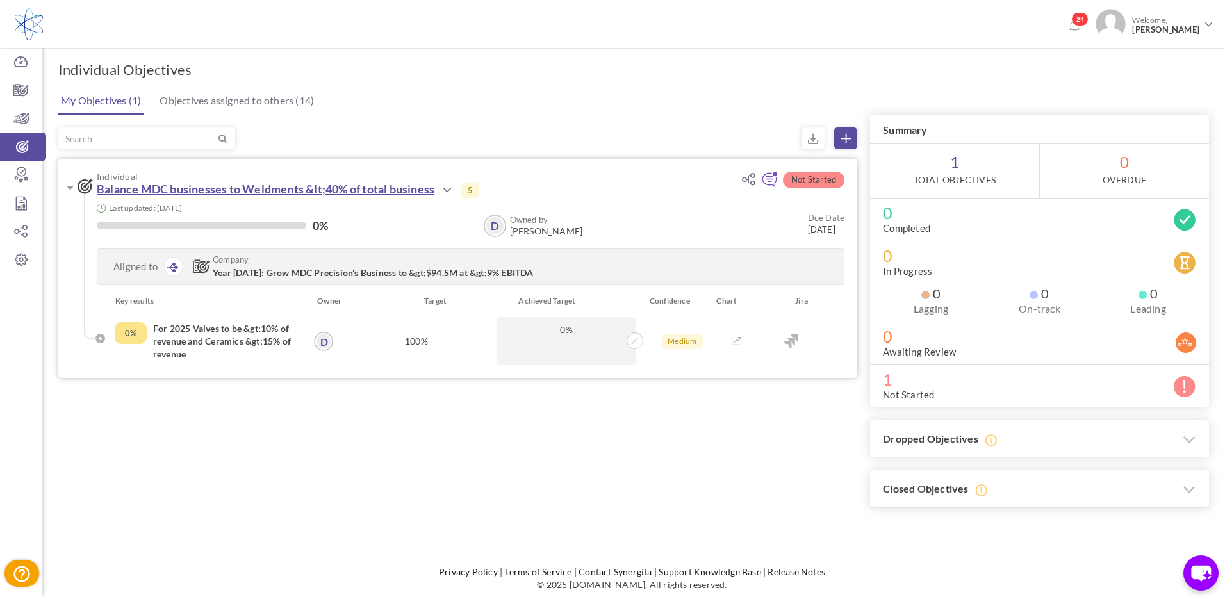
click at [288, 188] on link "Balance MDC businesses to Weldments &lt;40% of total business" at bounding box center [266, 189] width 338 height 14
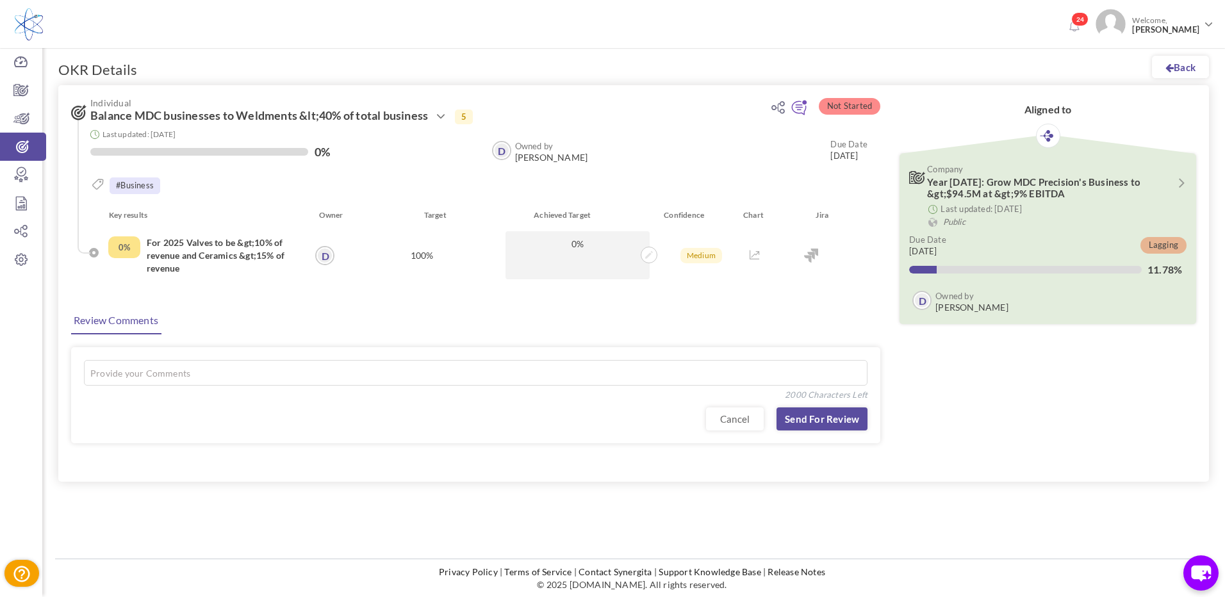
click at [195, 249] on h4 "For 2025 Valves to be &gt;10% of revenue and Ceramics &gt;15% of revenue" at bounding box center [223, 256] width 152 height 38
click at [443, 118] on icon at bounding box center [440, 116] width 15 height 15
click at [272, 182] on div "#Business" at bounding box center [478, 187] width 777 height 19
click at [319, 116] on span "Balance MDC businesses to Weldments &lt;40% of total business" at bounding box center [259, 116] width 338 height 13
click at [449, 119] on icon at bounding box center [440, 116] width 15 height 15
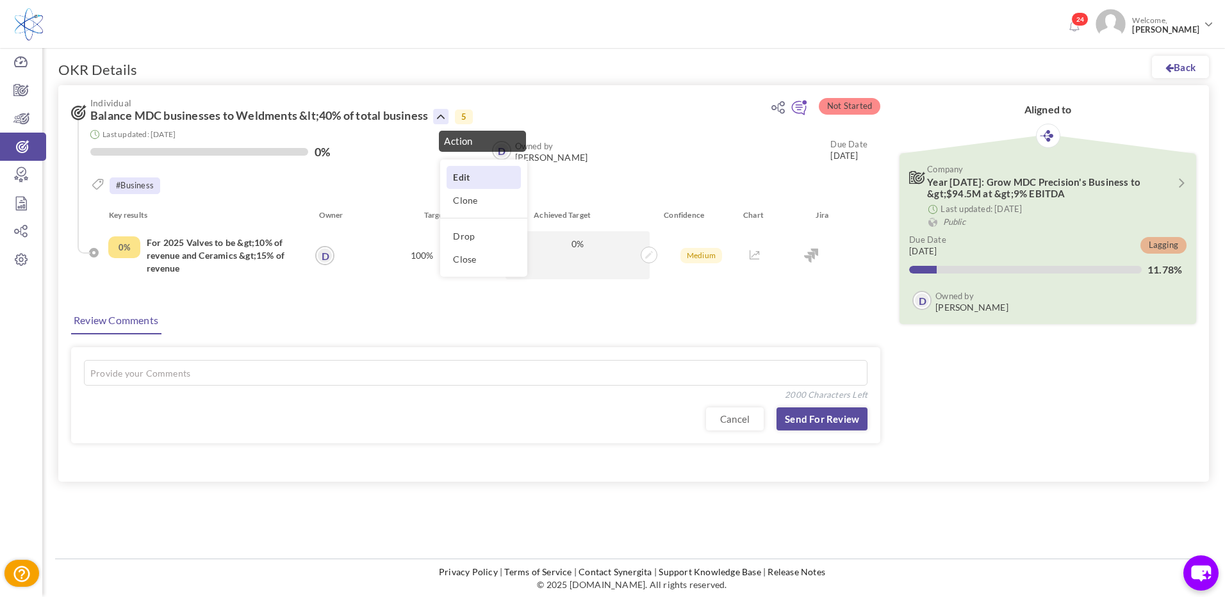
click at [469, 175] on link "Edit" at bounding box center [484, 177] width 74 height 22
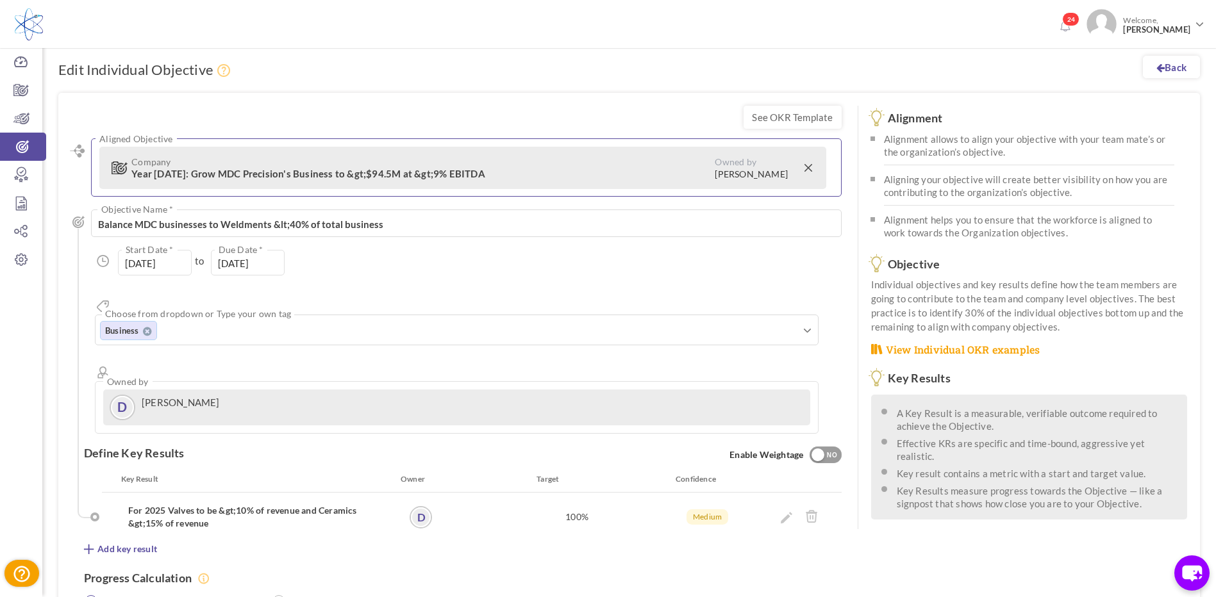
click at [351, 174] on span "Year [DATE]: Grow MDC Precision's Business to &gt;$94.5M at &gt;9% EBITDA" at bounding box center [308, 174] width 354 height 12
click at [354, 172] on span "Year [DATE]: Grow MDC Precision's Business to &gt;$94.5M at &gt;9% EBITDA" at bounding box center [308, 174] width 354 height 12
click at [348, 176] on span "Year [DATE]: Grow MDC Precision's Business to &gt;$94.5M at &gt;9% EBITDA" at bounding box center [308, 174] width 354 height 12
click at [349, 174] on span "Year 2025: Grow MDC Precision's Business to &gt;$94.5M at &gt;9% EBITDA" at bounding box center [308, 174] width 354 height 12
click at [351, 172] on span "Year 2025: Grow MDC Precision's Business to &gt;$94.5M at &gt;9% EBITDA" at bounding box center [308, 174] width 354 height 12
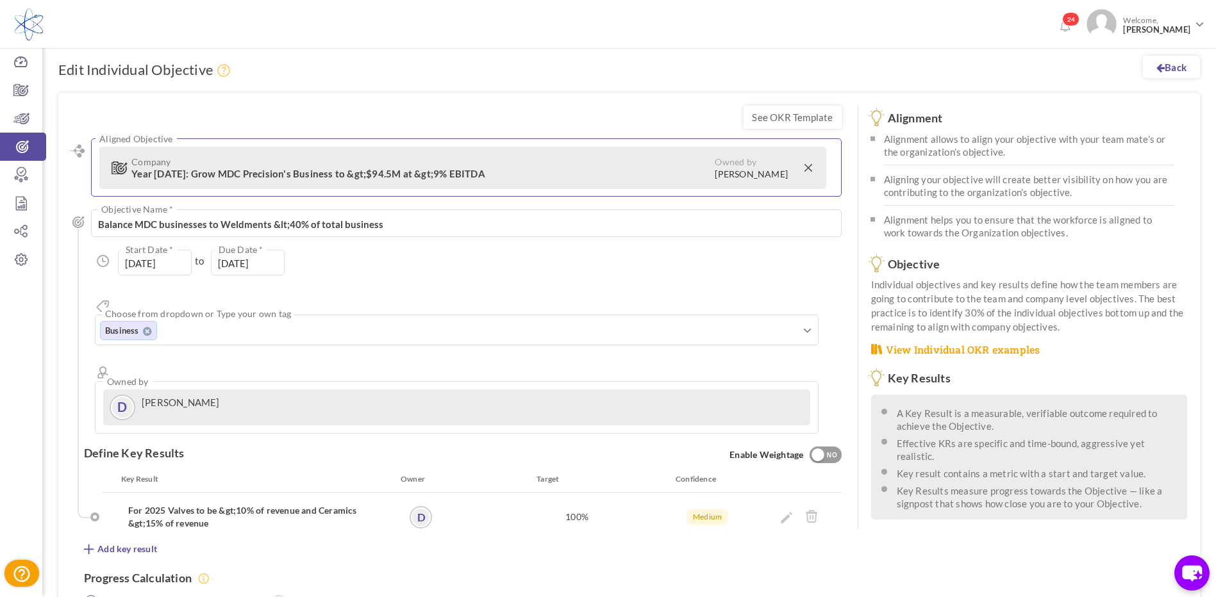
click at [349, 173] on span "Year 2025: Grow MDC Precision's Business to &gt;$94.5M at &gt;9% EBITDA" at bounding box center [308, 174] width 354 height 12
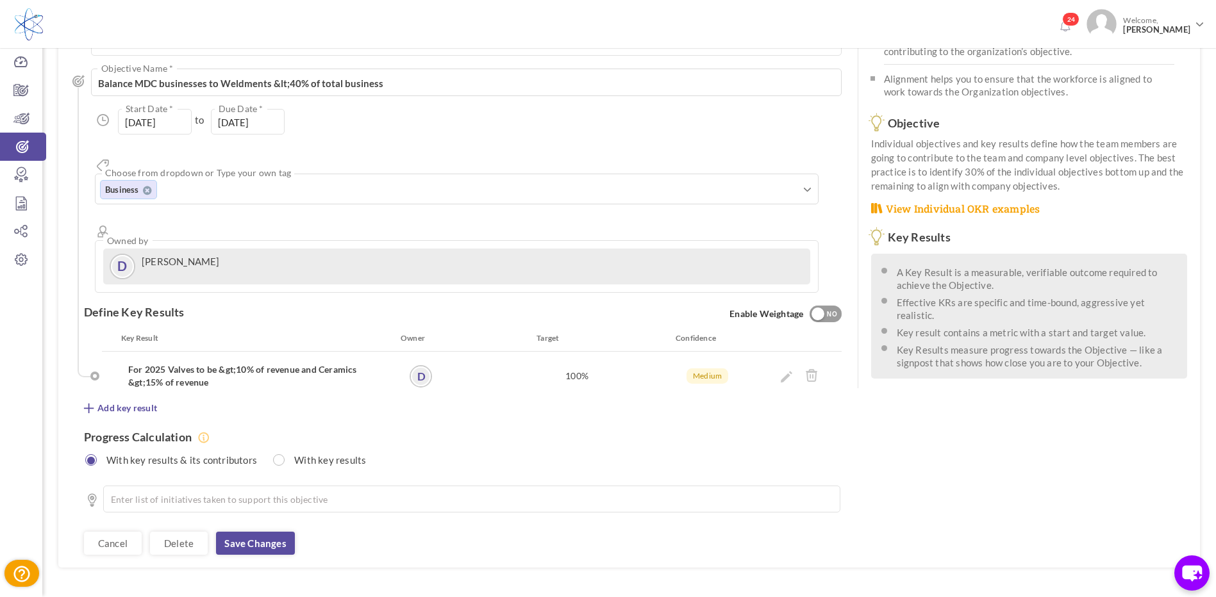
scroll to position [142, 0]
click at [144, 401] on span "Add key result" at bounding box center [127, 407] width 60 height 13
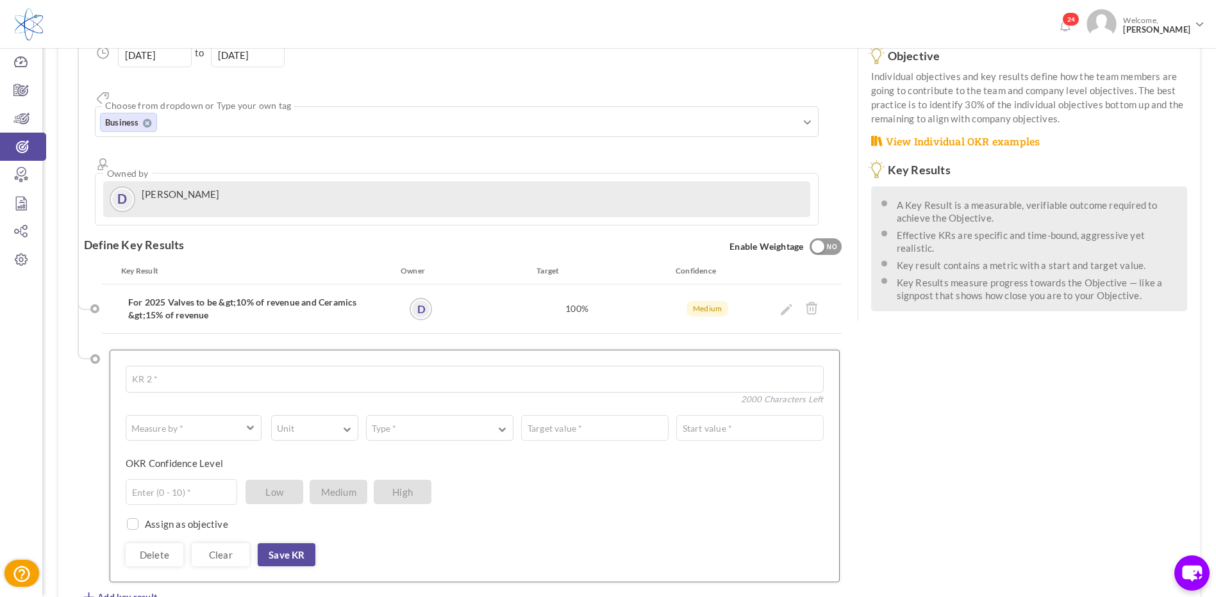
scroll to position [399, 0]
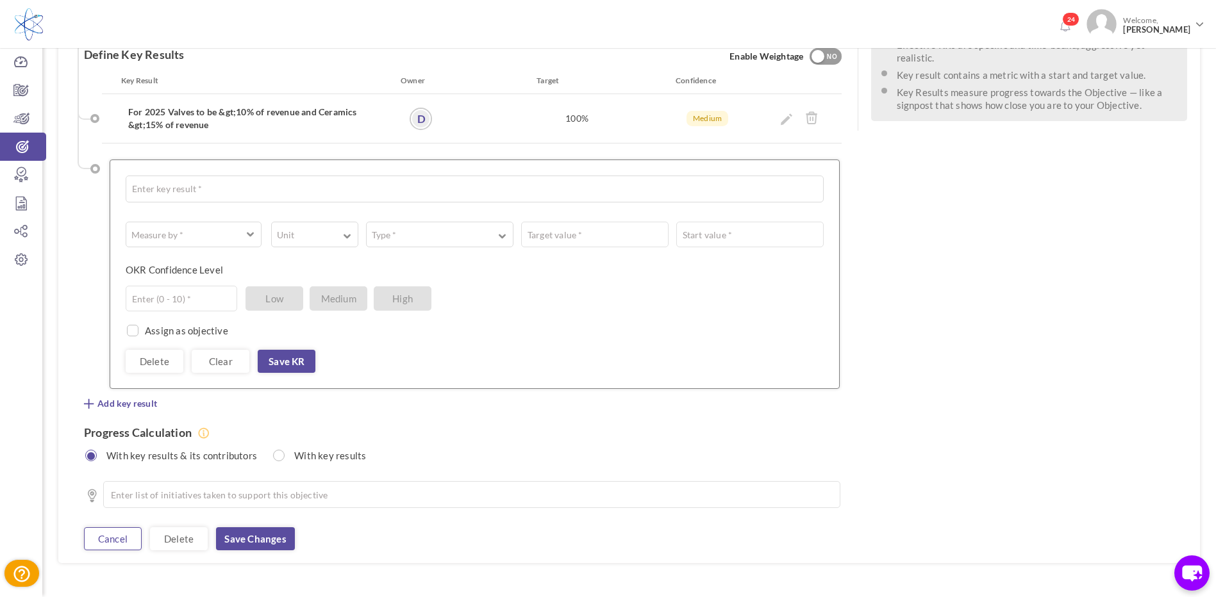
click at [120, 527] on link "Cancel" at bounding box center [113, 538] width 58 height 23
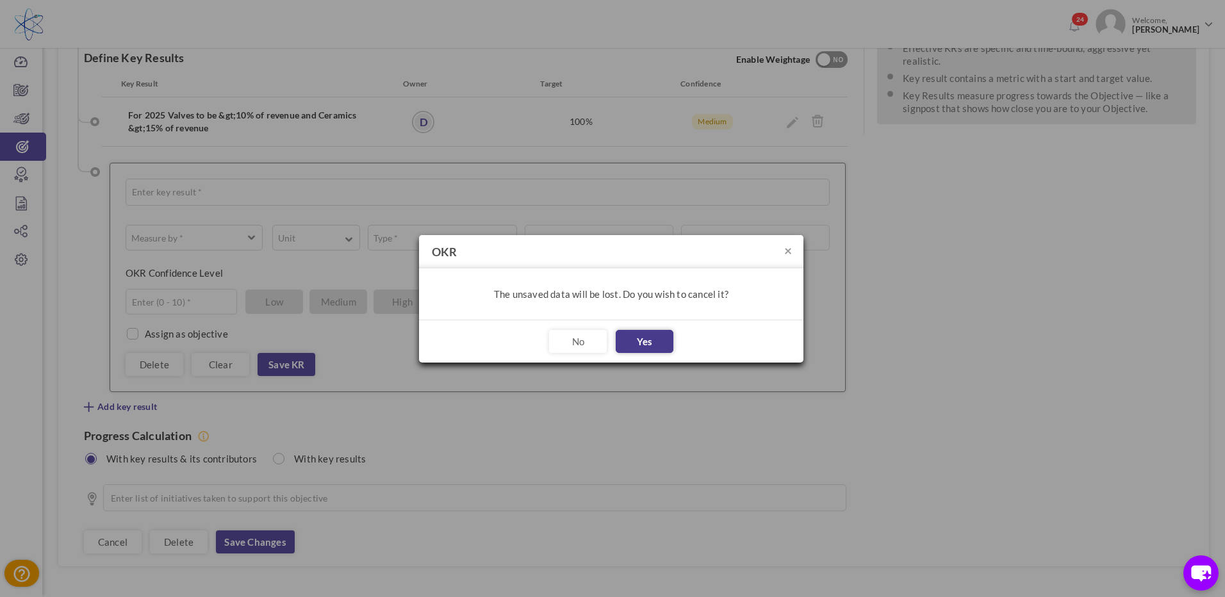
click at [646, 342] on button "Yes" at bounding box center [645, 341] width 58 height 23
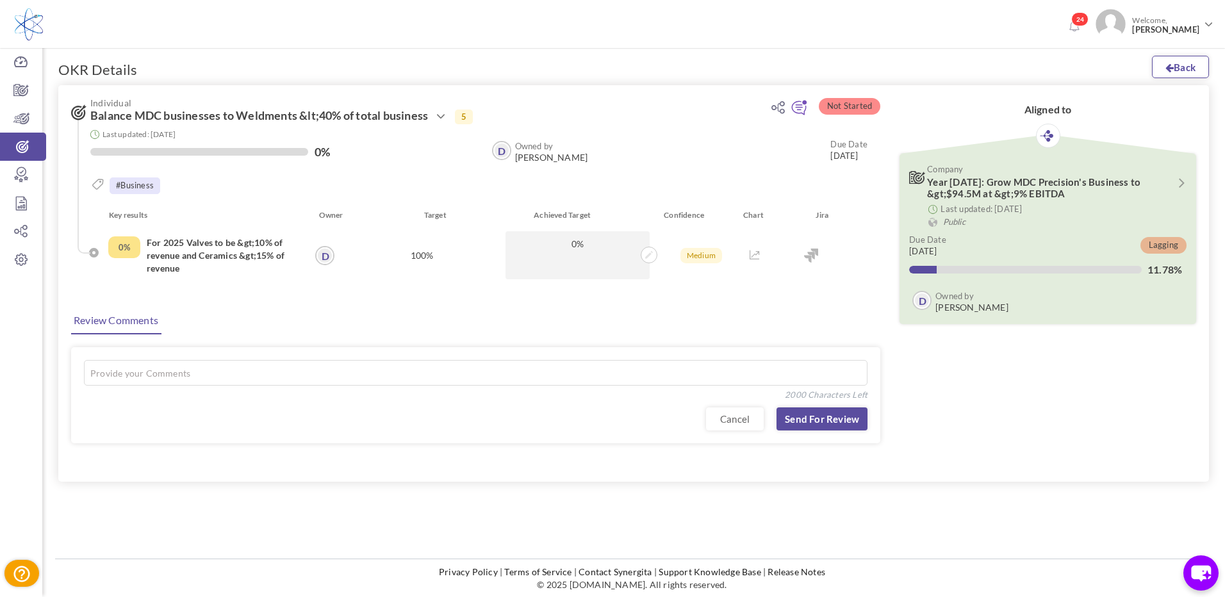
click at [1183, 70] on link "Back" at bounding box center [1180, 67] width 57 height 22
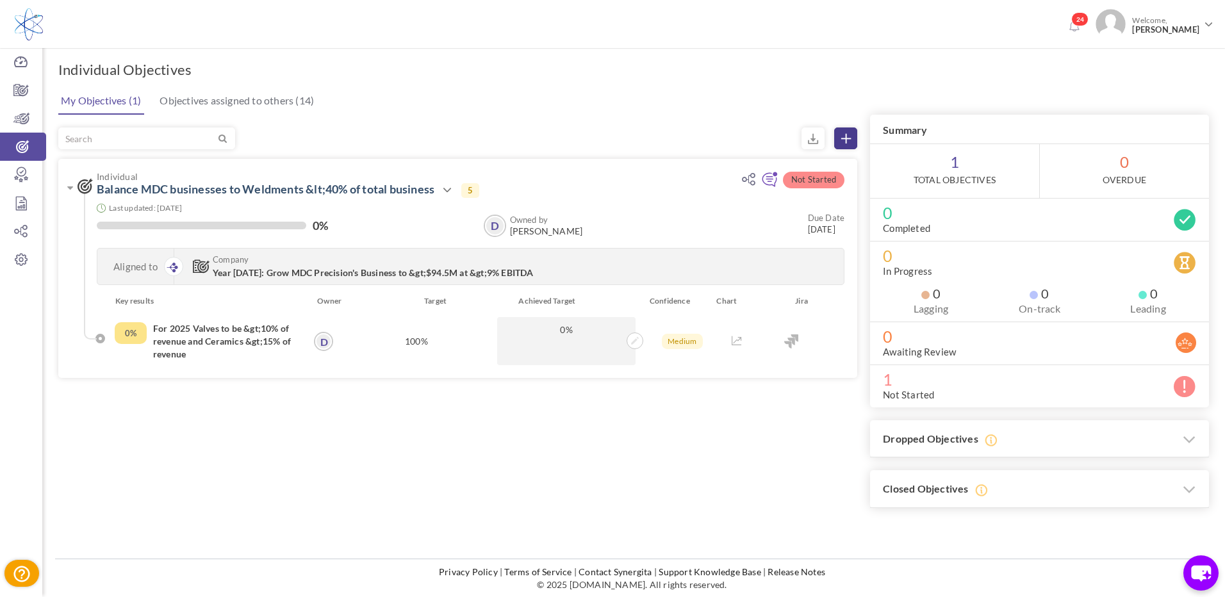
click at [847, 140] on icon at bounding box center [847, 139] width 10 height 10
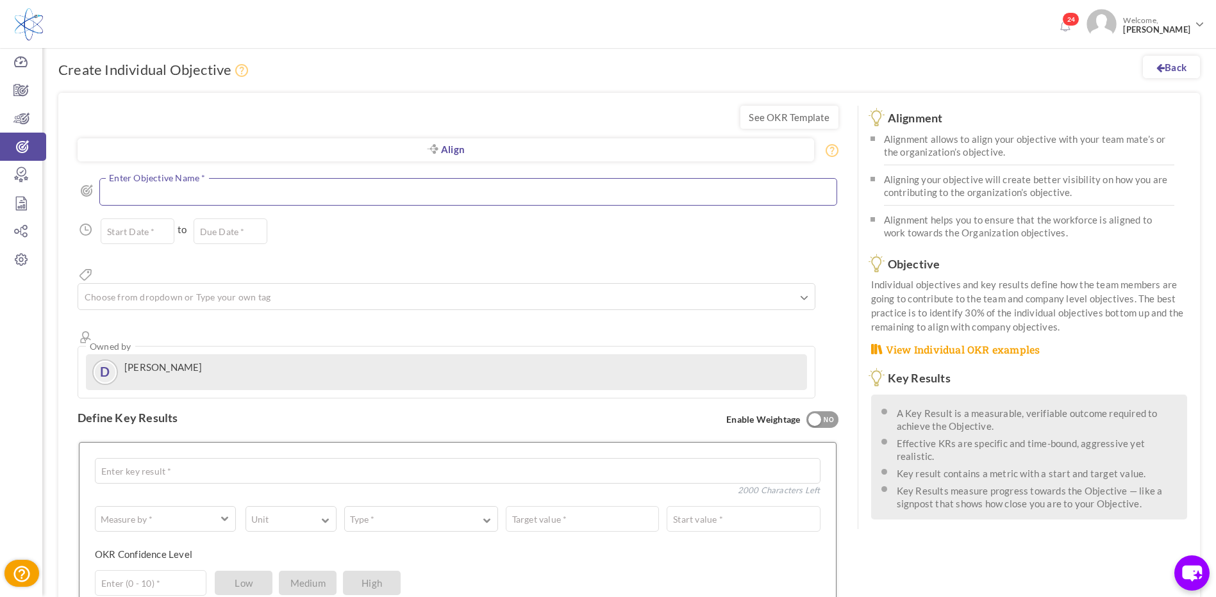
click at [179, 193] on textarea at bounding box center [468, 192] width 738 height 28
paste textarea "Build a world class executive team that consistently accomplishes the results w…"
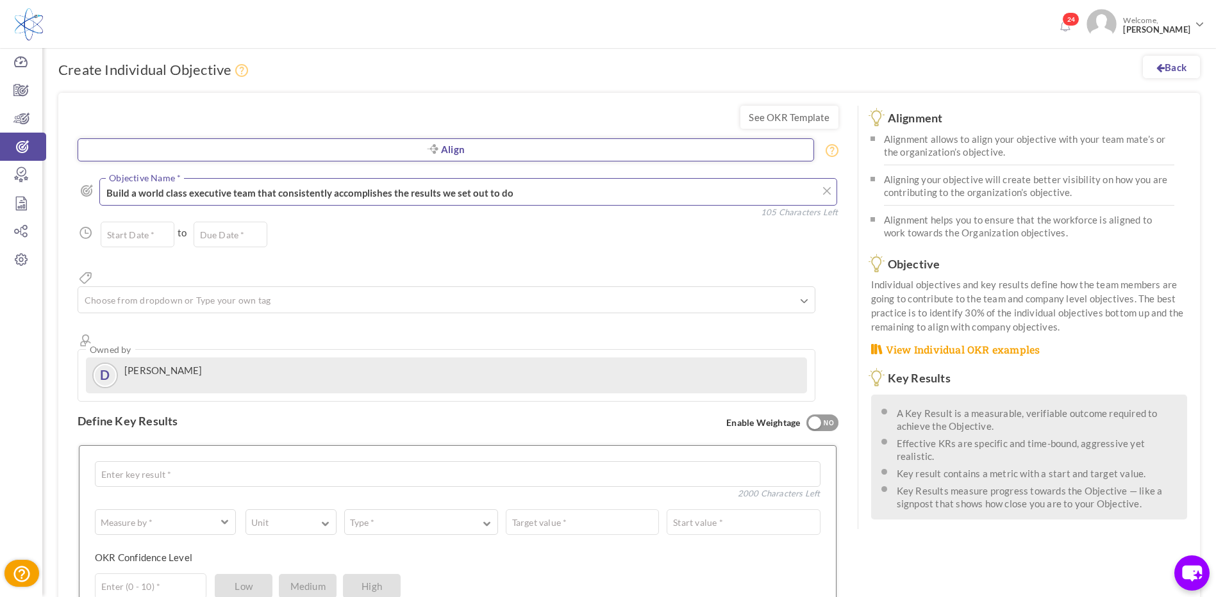
type textarea "Build a world class executive team that consistently accomplishes the results w…"
click at [453, 148] on link "Align" at bounding box center [446, 149] width 736 height 23
click at [446, 149] on form "Align Align Objective All Company Team Individual Choose Objective Build a worl…" at bounding box center [458, 405] width 761 height 586
click at [523, 349] on span "Owned by D [PERSON_NAME]" at bounding box center [447, 375] width 738 height 53
click at [531, 190] on textarea "Build a world class executive team that consistently accomplishes the results w…" at bounding box center [468, 192] width 738 height 28
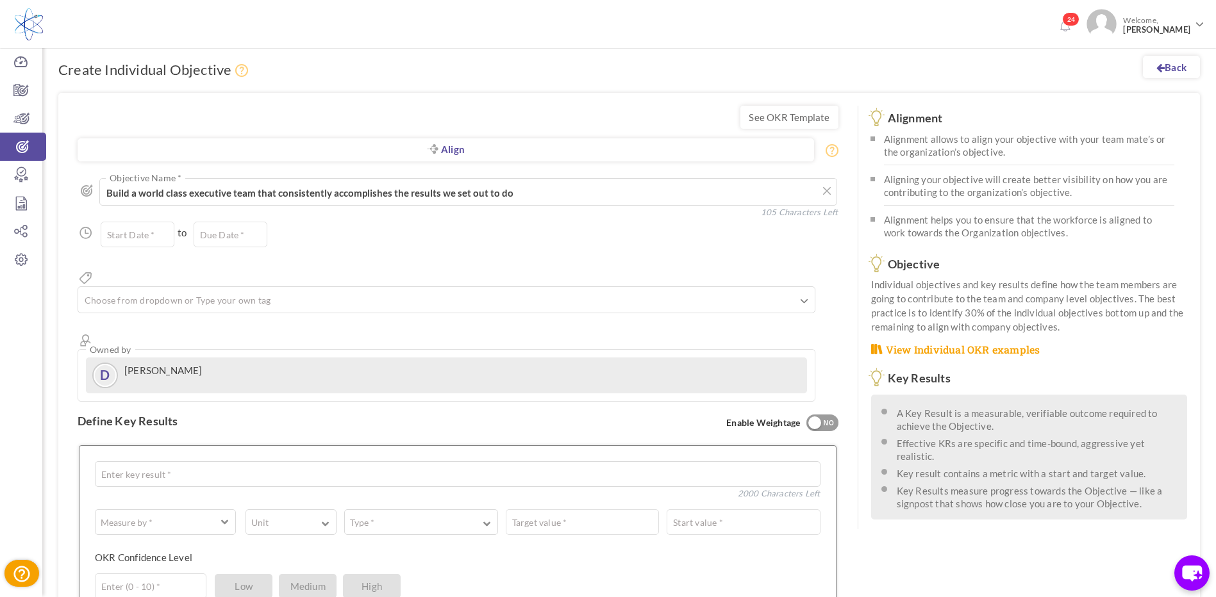
click at [438, 149] on form "Align Align Objective All Company Team Individual Choose Objective Build a worl…" at bounding box center [458, 405] width 761 height 586
drag, startPoint x: 345, startPoint y: 232, endPoint x: 192, endPoint y: 246, distance: 153.8
click at [318, 232] on div "Start Date * to Due Date * Due date should not fall after the aligned objective…" at bounding box center [458, 235] width 761 height 26
click at [164, 242] on input "text" at bounding box center [138, 235] width 74 height 26
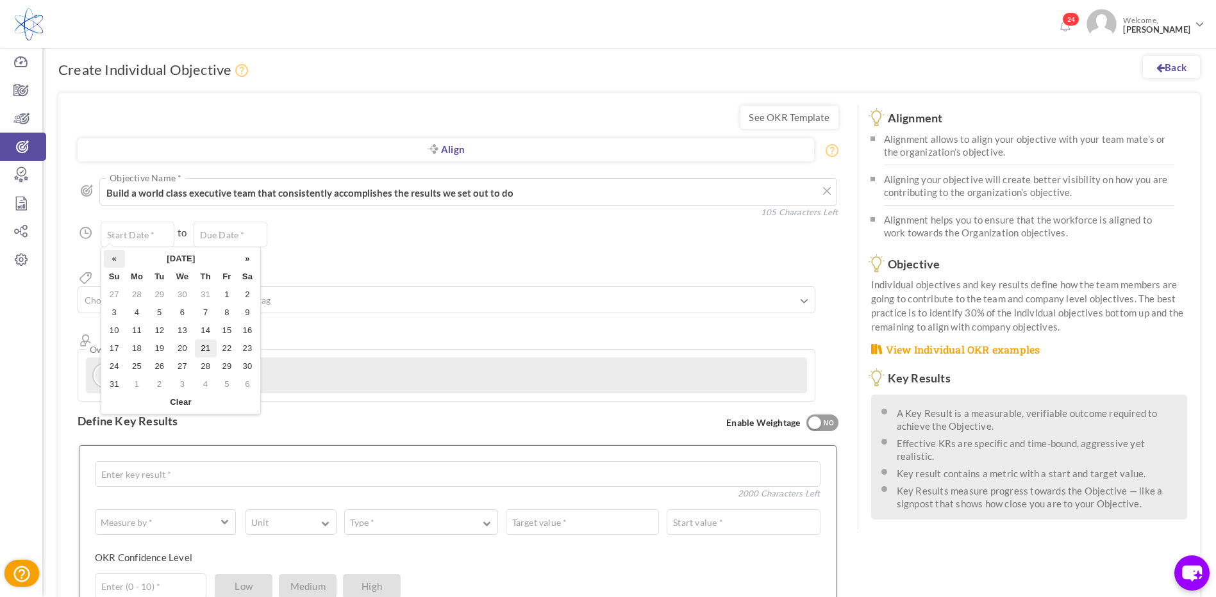
click at [112, 261] on th "«" at bounding box center [114, 259] width 21 height 18
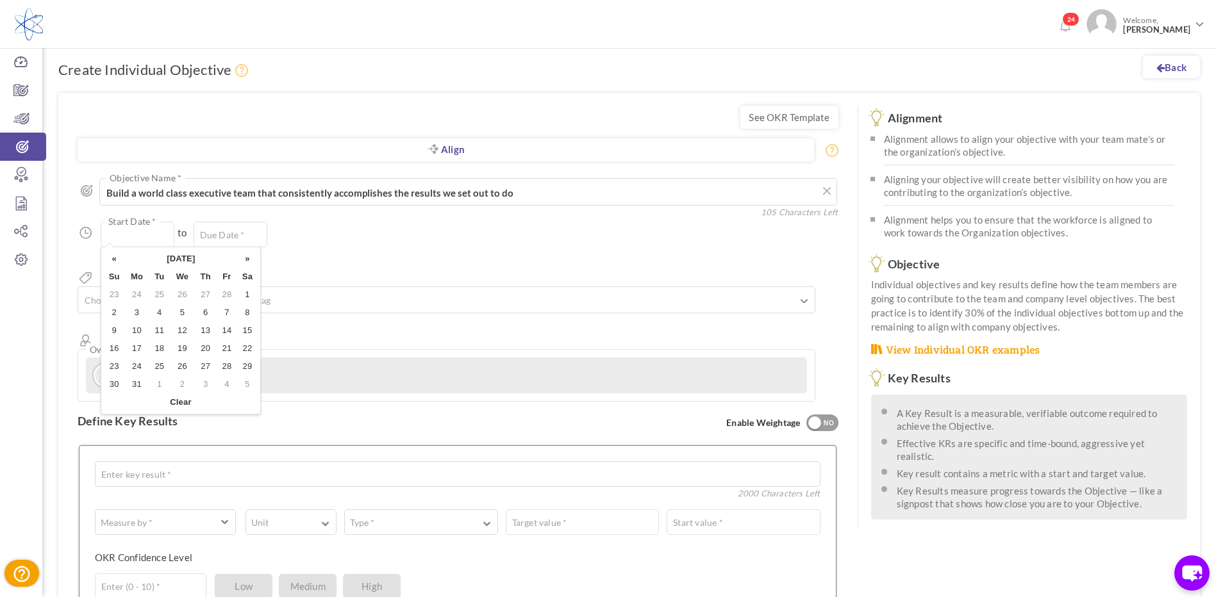
click at [112, 261] on th "«" at bounding box center [114, 259] width 21 height 18
click at [183, 297] on td "1" at bounding box center [182, 295] width 24 height 18
type input "[DATE]"
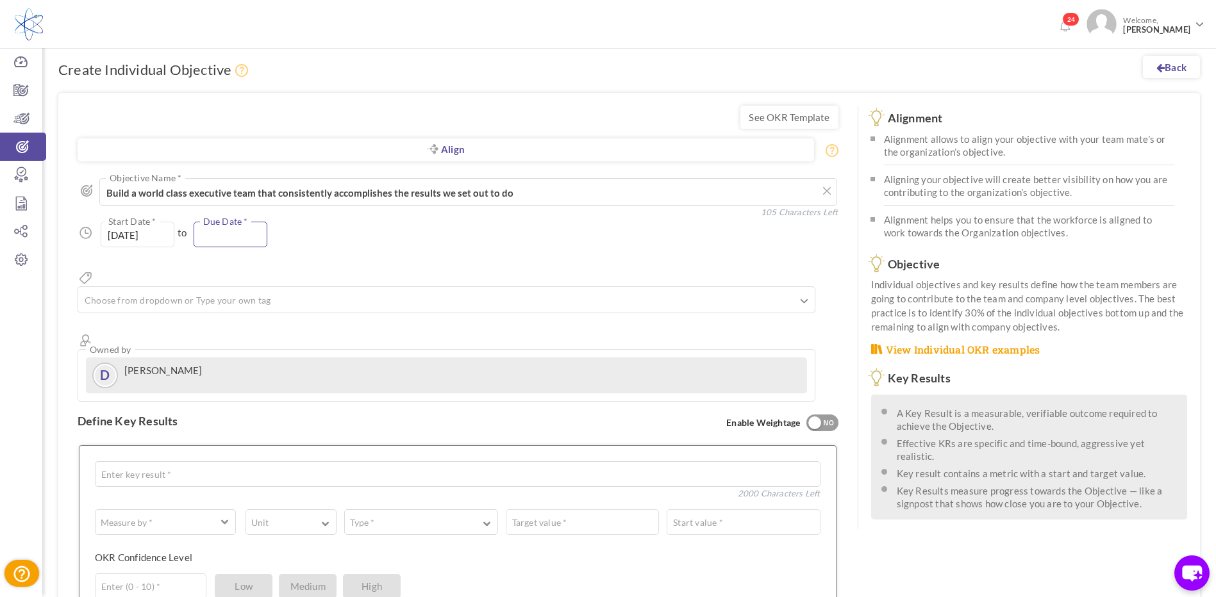
click at [241, 228] on input "text" at bounding box center [231, 235] width 74 height 26
click at [342, 261] on th "»" at bounding box center [339, 259] width 21 height 18
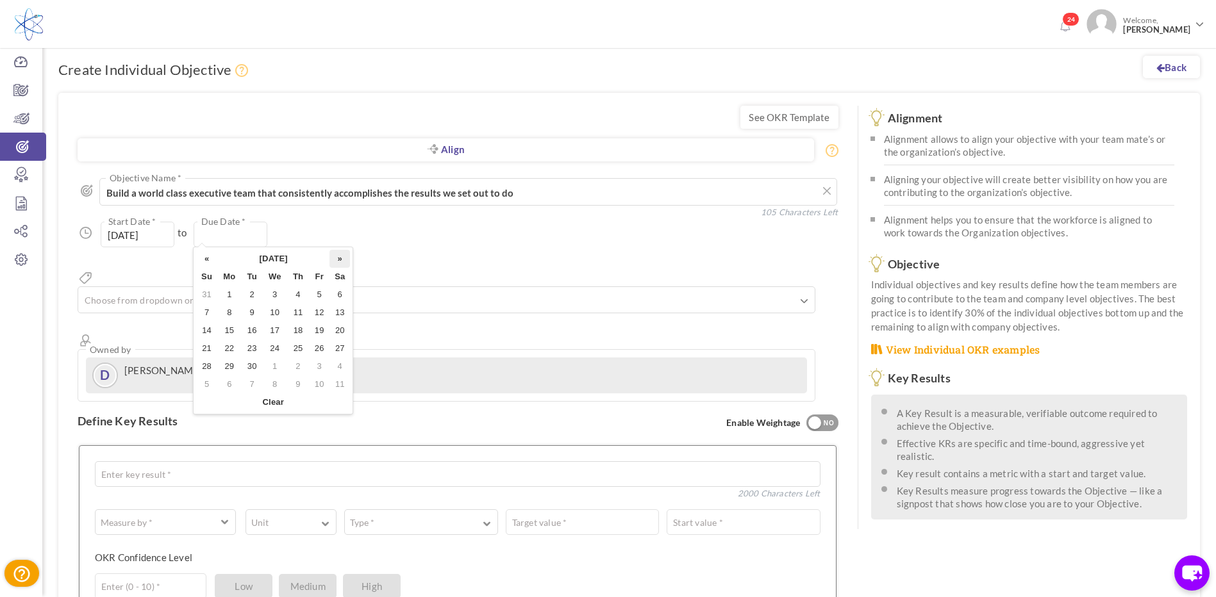
click at [342, 260] on th "»" at bounding box center [339, 259] width 21 height 18
click at [273, 360] on td "31" at bounding box center [275, 367] width 24 height 18
type input "[DATE]"
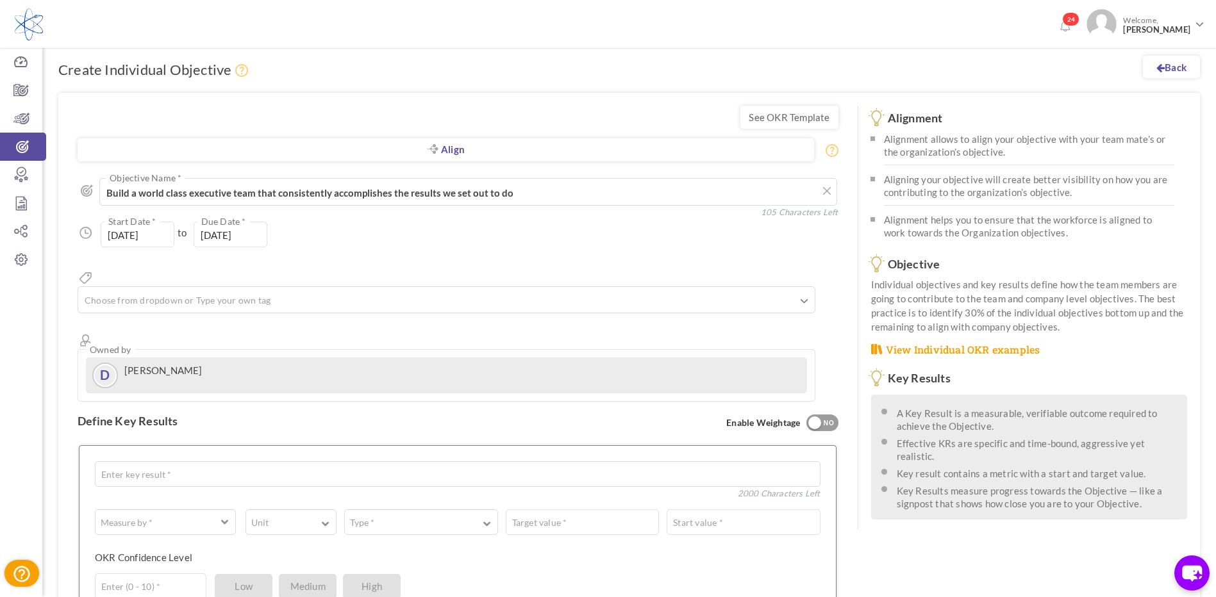
click at [453, 149] on form "Align Align Objective All Company Team Individual Choose Objective Build a worl…" at bounding box center [458, 405] width 761 height 586
click at [826, 144] on icon at bounding box center [826, 144] width 0 height 0
click at [244, 162] on form "Align Align Objective All Company Team Individual Choose Objective Build a worl…" at bounding box center [458, 405] width 761 height 586
click at [447, 154] on form "Align Align Objective All Company Team Individual Choose Objective Build a worl…" at bounding box center [458, 405] width 761 height 586
click at [1170, 56] on link "Back" at bounding box center [1171, 67] width 57 height 22
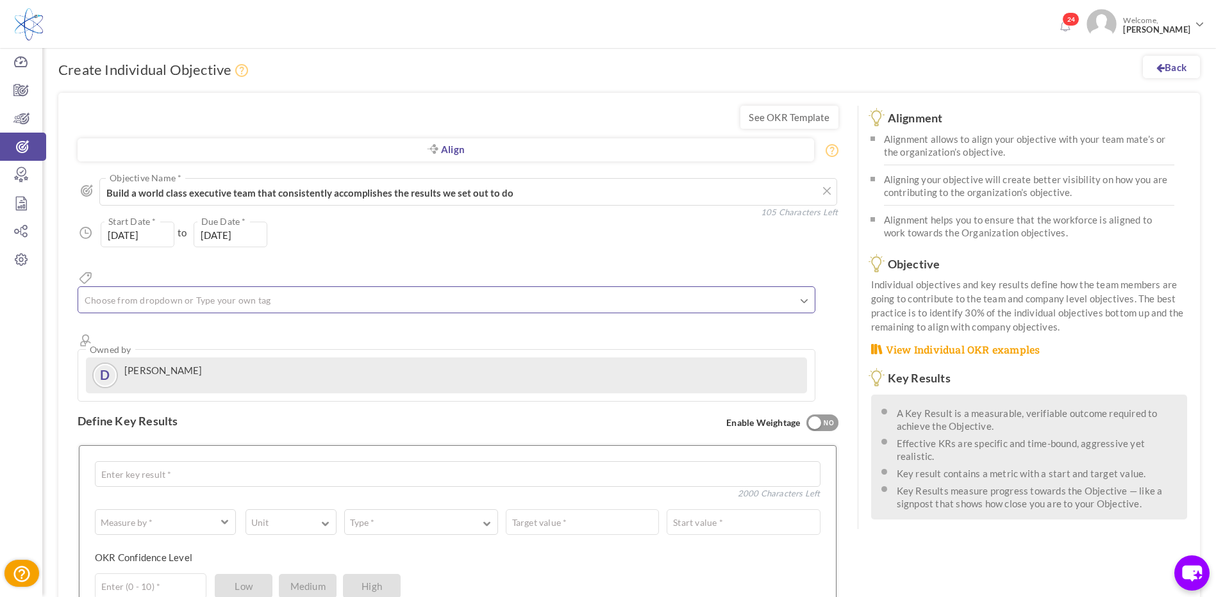
click at [808, 295] on link at bounding box center [804, 301] width 7 height 13
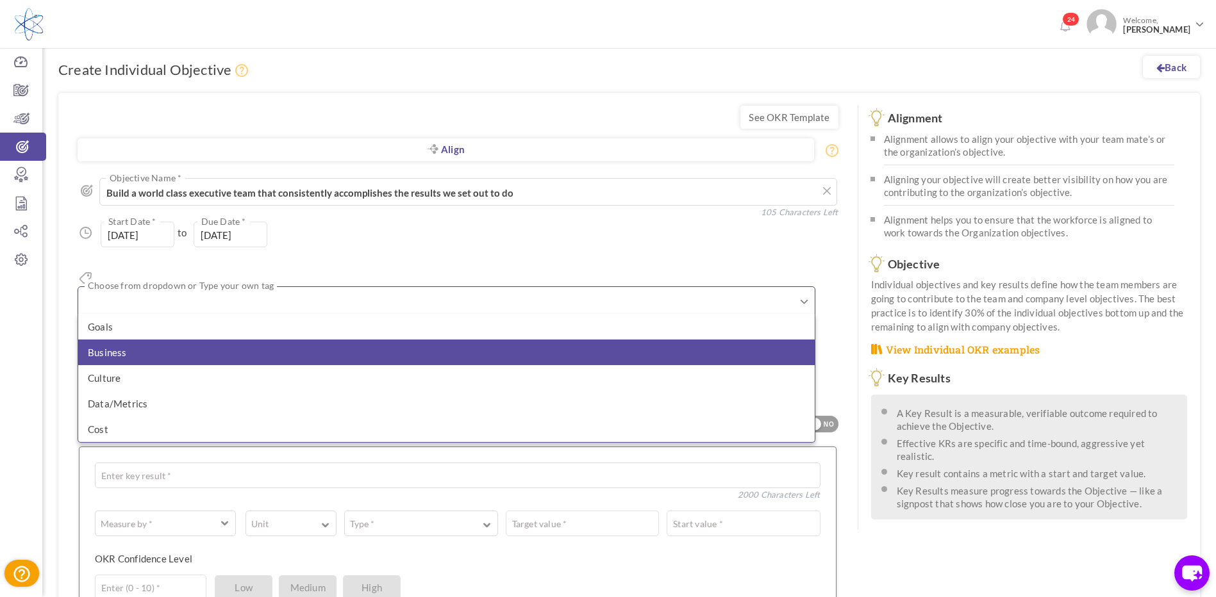
click at [140, 340] on li "Business" at bounding box center [446, 353] width 736 height 26
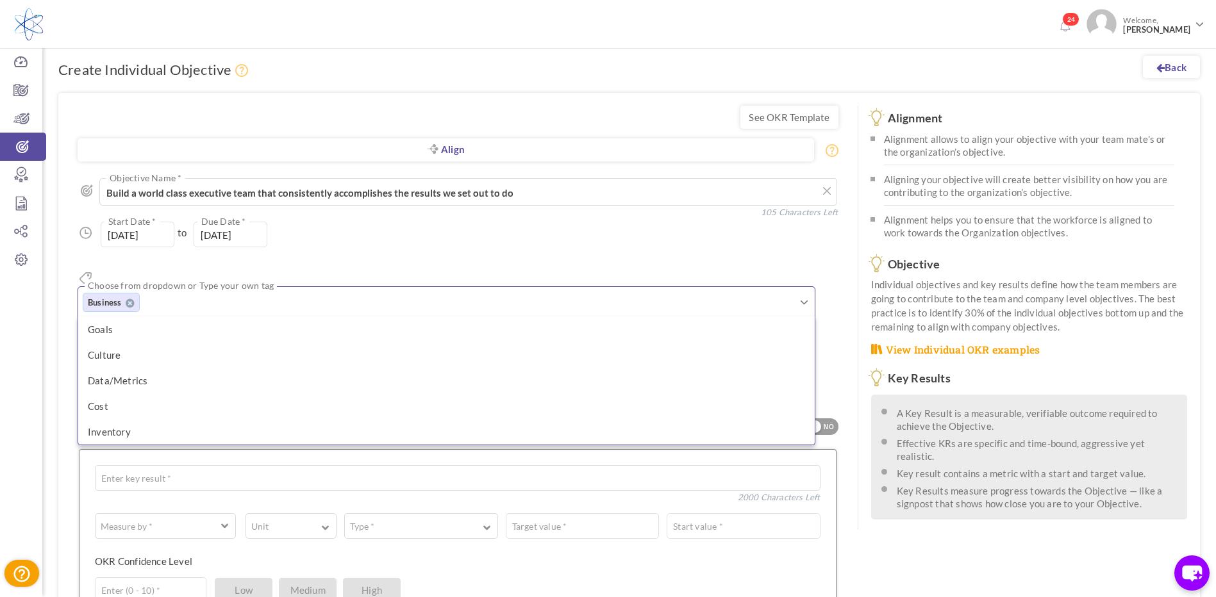
click at [701, 249] on div "Align Objective All Company Team Individual Choose Objective Build a world clas…" at bounding box center [458, 285] width 761 height 241
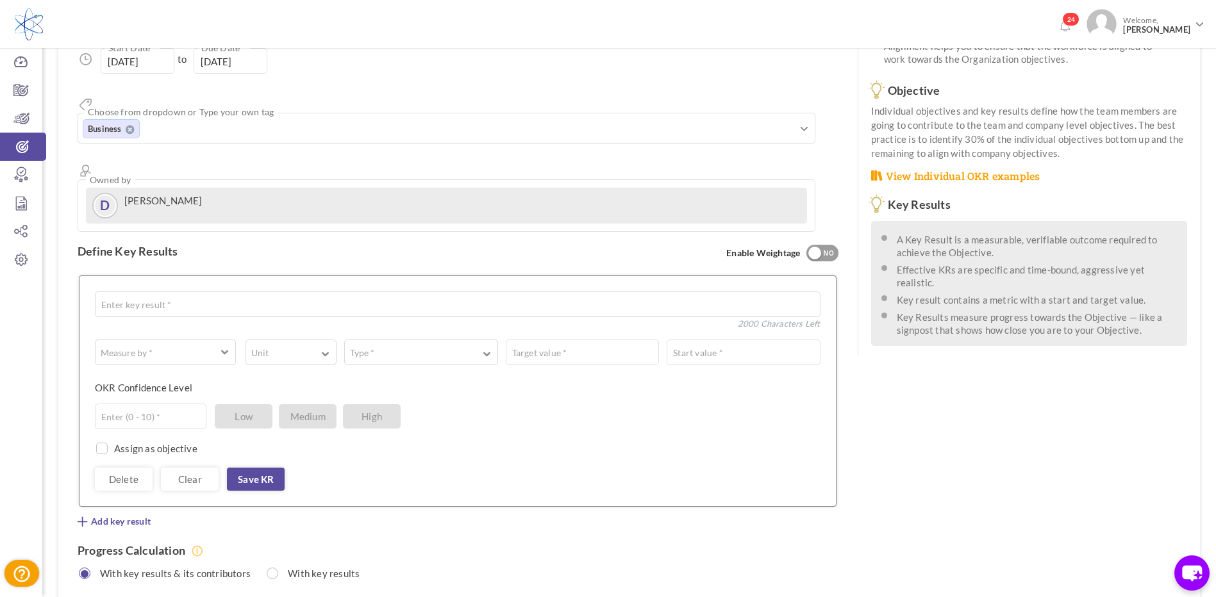
scroll to position [192, 0]
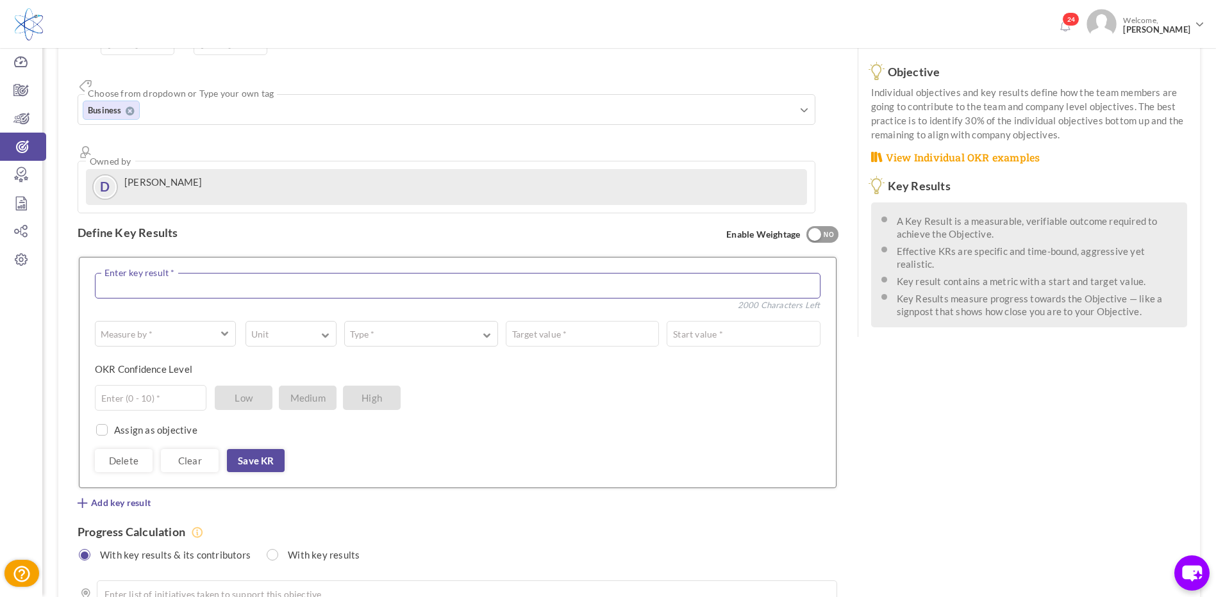
click at [134, 273] on textarea at bounding box center [458, 286] width 726 height 26
paste textarea "Q1- MDC Leadership Team Begins [PERSON_NAME] 14-point Journey (Changed from 5-D…"
type textarea "Q1- MDC Leadership Team Begins [PERSON_NAME] 14-point Journey (Changed from 5-D…"
click at [220, 321] on button "Measure by *" at bounding box center [165, 334] width 141 height 26
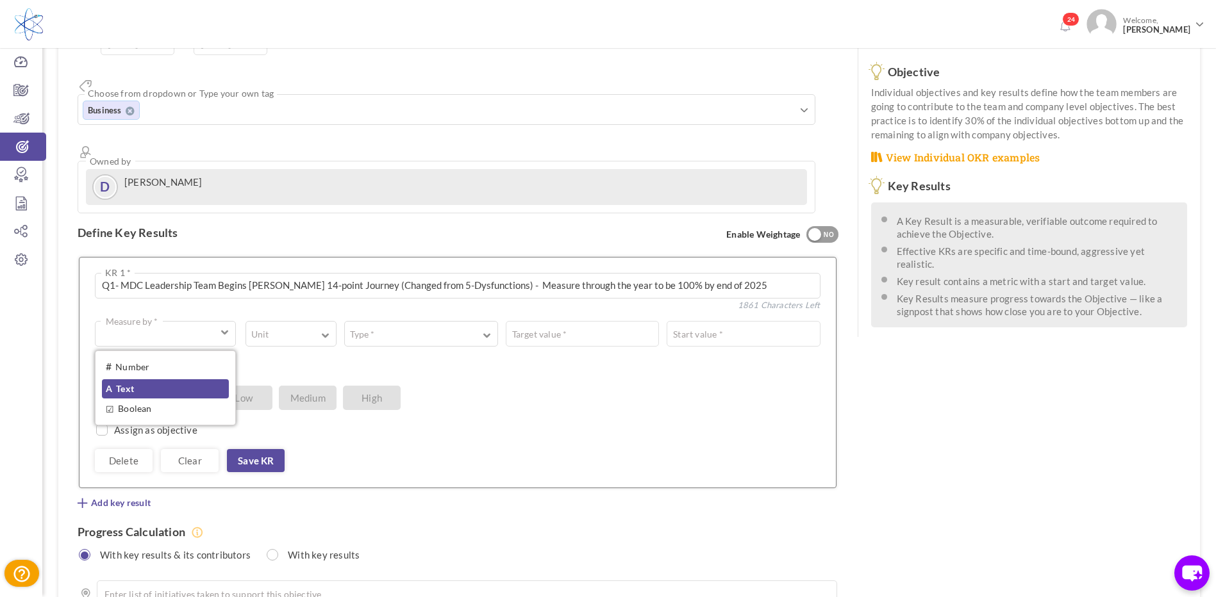
click at [144, 379] on link "A Text" at bounding box center [165, 388] width 127 height 19
click at [144, 363] on div "OKR Confidence Level Enter (0 - 10) * Low Medium High" at bounding box center [453, 374] width 716 height 22
click at [222, 321] on button "A Text Measure by *" at bounding box center [167, 334] width 145 height 26
drag, startPoint x: 198, startPoint y: 317, endPoint x: 299, endPoint y: 279, distance: 107.9
click at [201, 358] on link "# Number" at bounding box center [167, 367] width 131 height 19
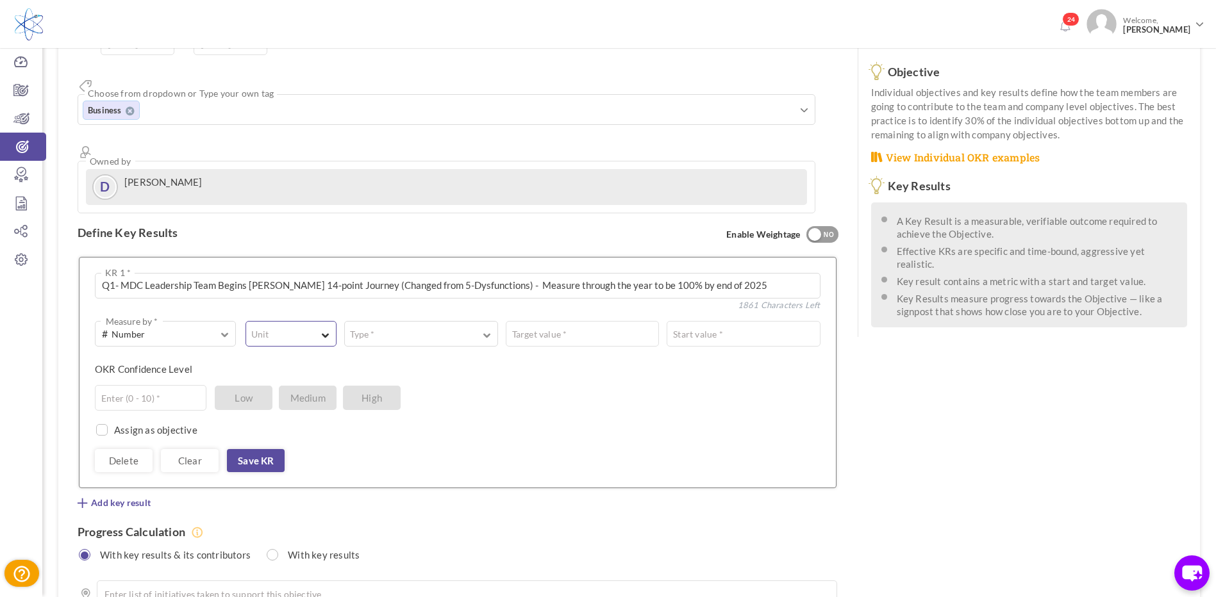
click at [326, 329] on span "button" at bounding box center [326, 334] width 8 height 10
drag, startPoint x: 290, startPoint y: 336, endPoint x: 405, endPoint y: 306, distance: 118.8
click at [300, 351] on div "# % $ ₹ £" at bounding box center [291, 410] width 90 height 119
click at [486, 329] on span "button" at bounding box center [487, 334] width 8 height 10
click at [455, 358] on link "Equal to" at bounding box center [420, 367] width 139 height 19
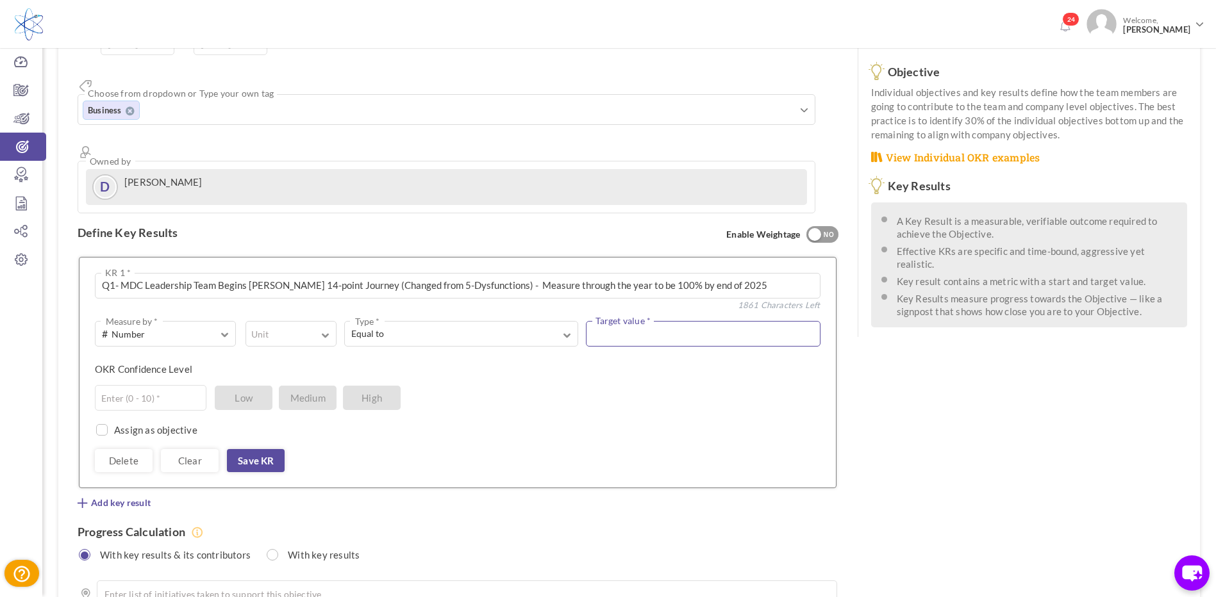
click at [618, 321] on input "text" at bounding box center [703, 334] width 234 height 26
type input "100"
click at [155, 385] on input "text" at bounding box center [151, 398] width 112 height 26
type input "6"
click at [260, 449] on link "Save KR" at bounding box center [256, 460] width 58 height 23
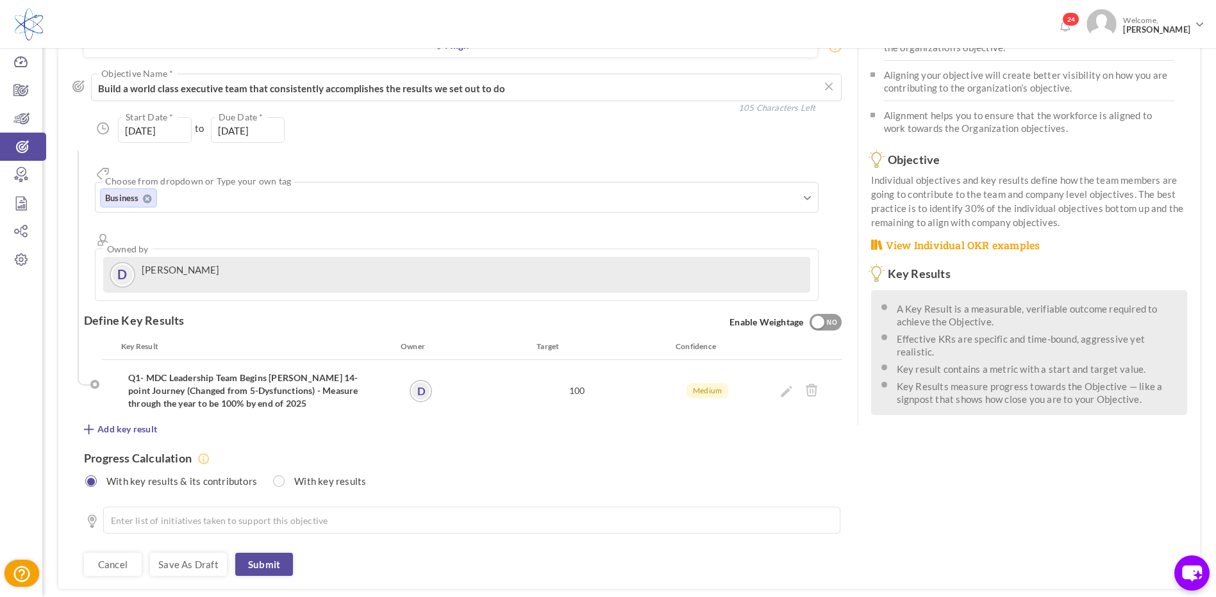
scroll to position [127, 0]
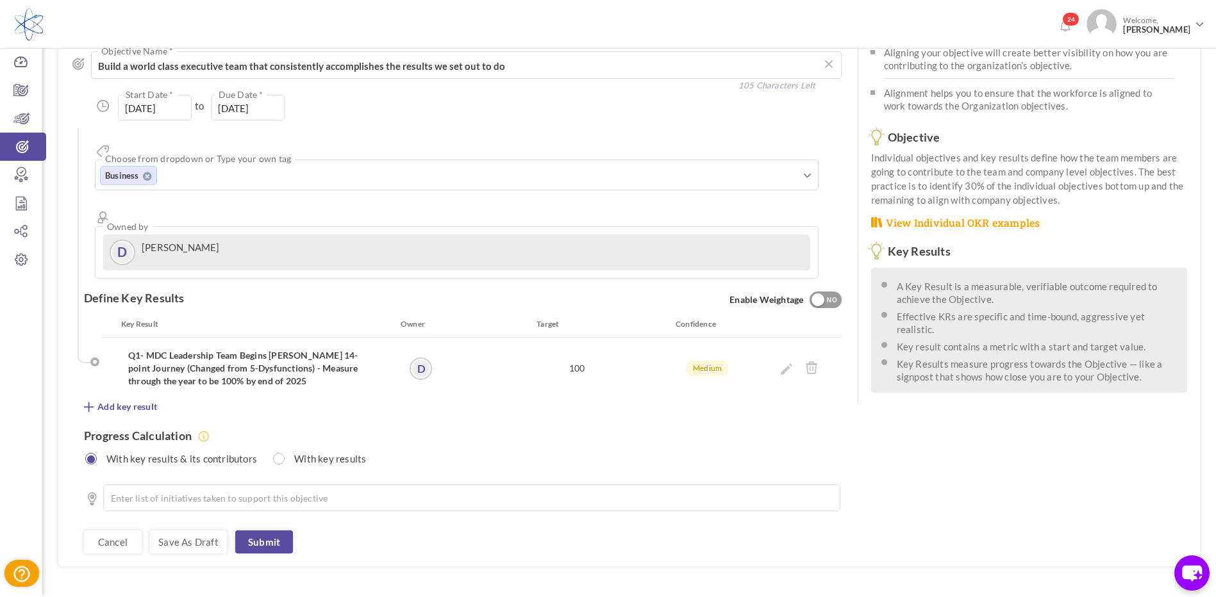
click at [111, 401] on span "Add key result" at bounding box center [127, 407] width 60 height 13
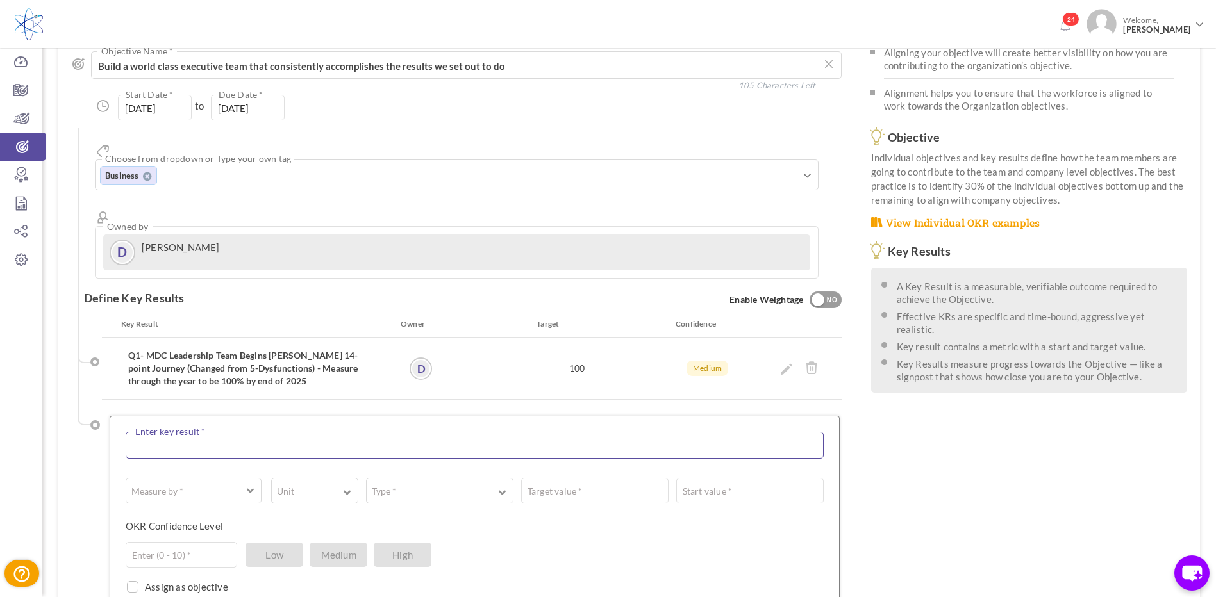
click at [160, 432] on textarea at bounding box center [475, 445] width 698 height 27
paste textarea "Q2 - Hold Strategic Offsite with all team members"
click at [146, 432] on textarea "Q2 - Hold Strategic Offsite with all team members" at bounding box center [475, 445] width 698 height 27
type textarea "Q3 - Hold Strategic Offsite with all team members"
click at [249, 488] on span "button" at bounding box center [251, 493] width 8 height 10
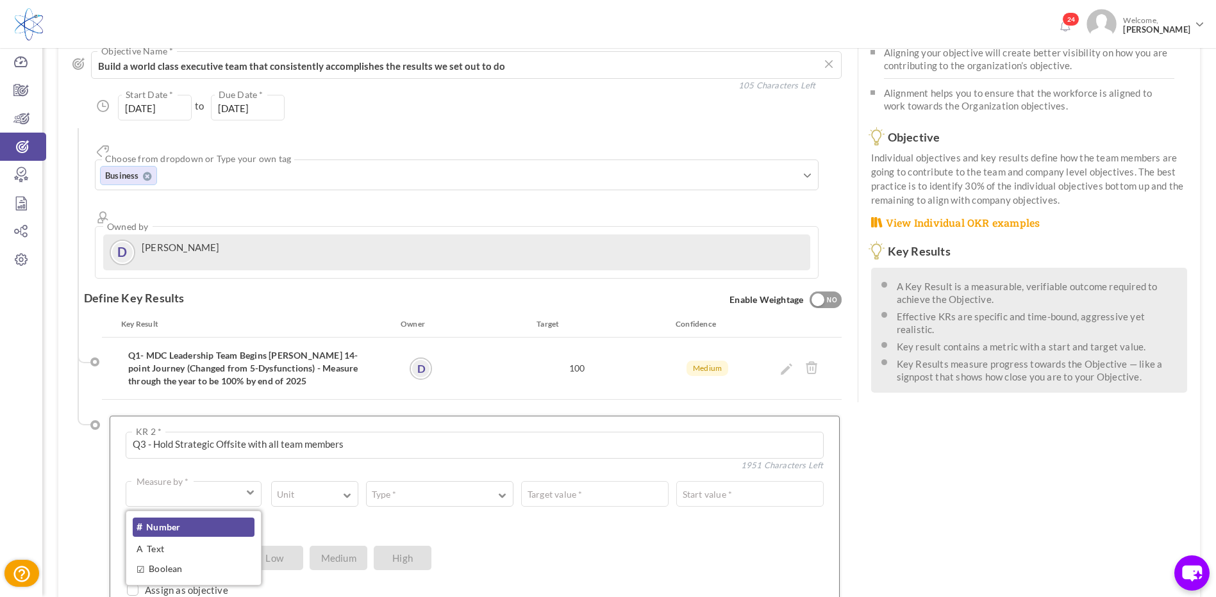
click at [199, 518] on link "# Number" at bounding box center [194, 527] width 122 height 19
click at [332, 481] on button "Unit" at bounding box center [314, 494] width 87 height 26
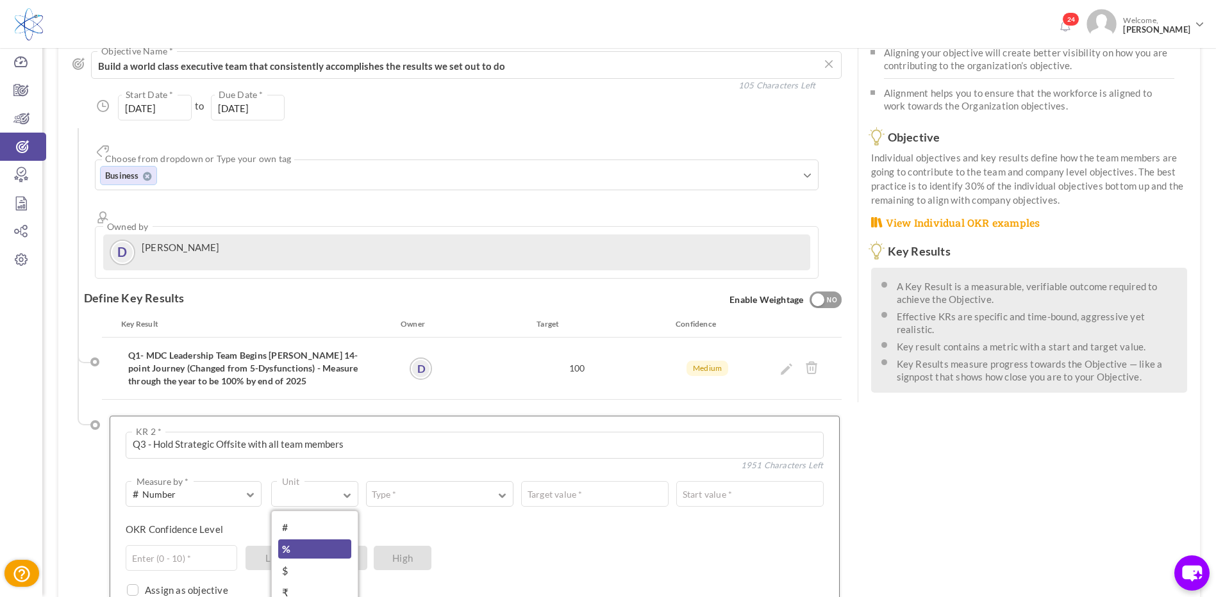
drag, startPoint x: 305, startPoint y: 498, endPoint x: 408, endPoint y: 469, distance: 106.5
click at [307, 540] on link "%" at bounding box center [314, 549] width 73 height 19
click at [477, 481] on button "Type *" at bounding box center [439, 494] width 147 height 26
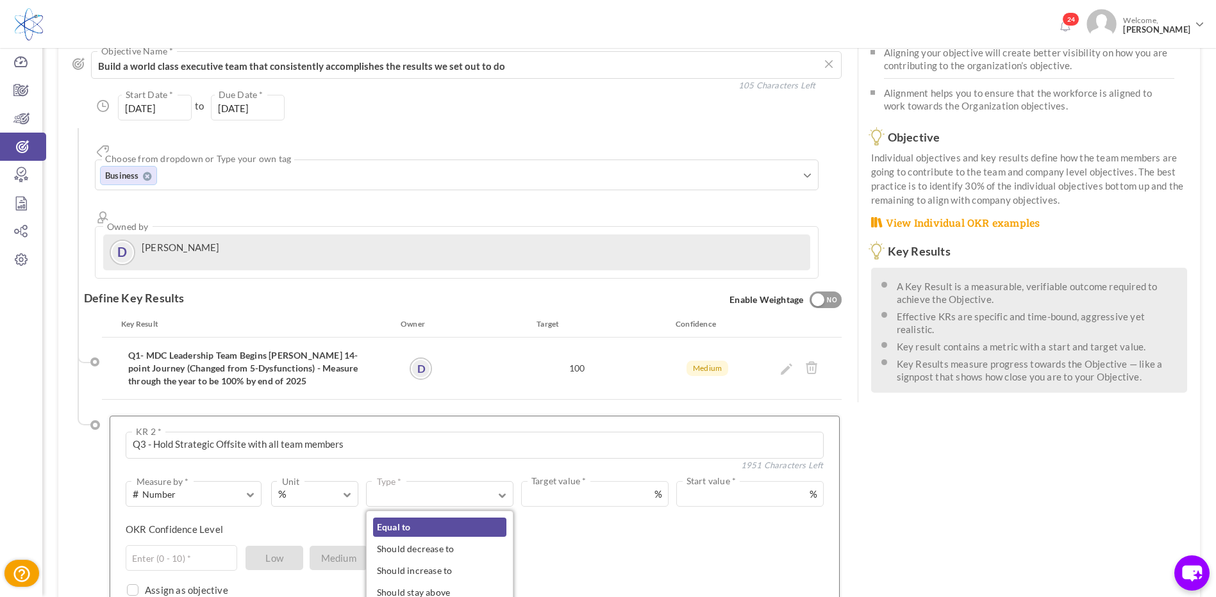
drag, startPoint x: 445, startPoint y: 488, endPoint x: 473, endPoint y: 476, distance: 29.9
click at [445, 518] on link "Equal to" at bounding box center [439, 527] width 133 height 19
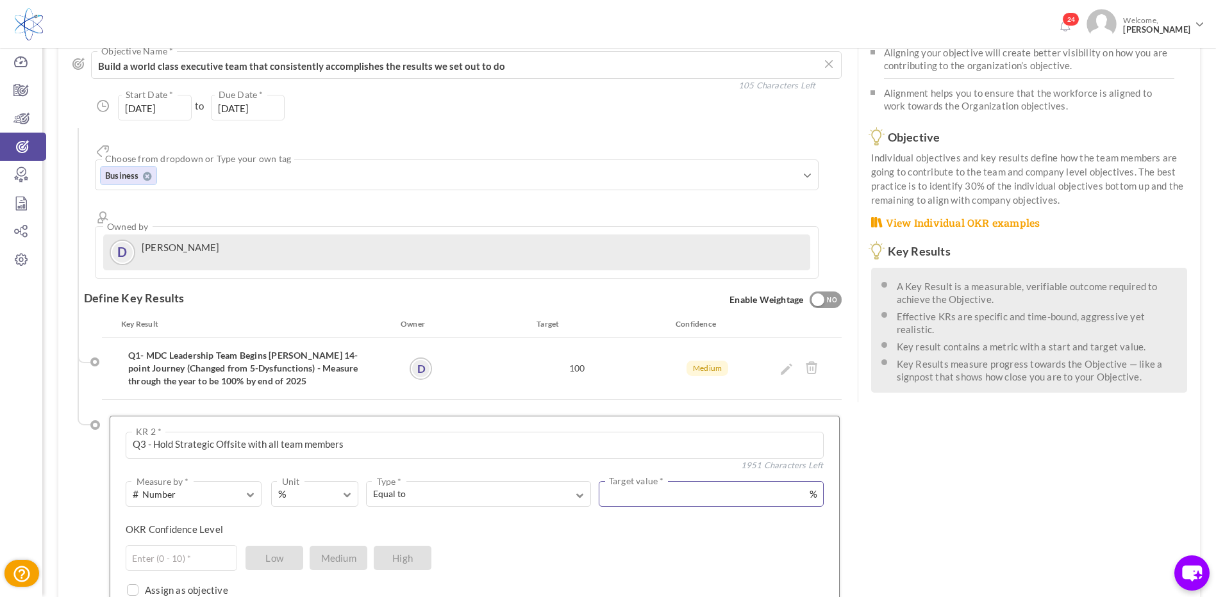
click at [620, 481] on input "text" at bounding box center [711, 494] width 225 height 26
type input "100"
click at [188, 545] on input "text" at bounding box center [182, 558] width 112 height 26
type input "6"
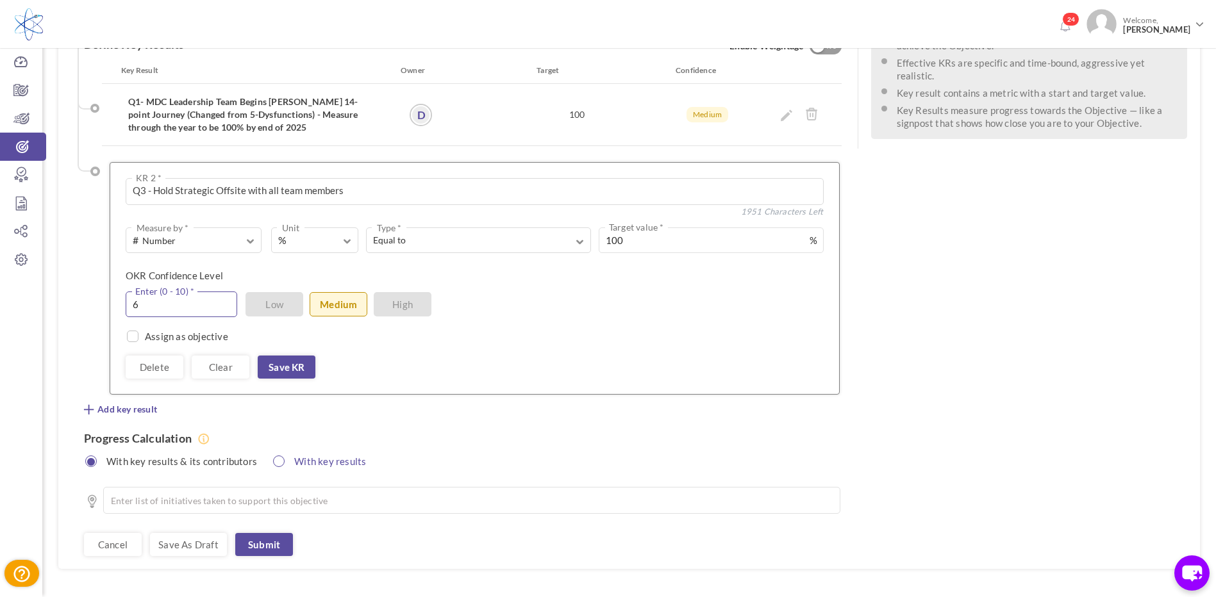
scroll to position [383, 0]
click at [289, 353] on link "Save KR" at bounding box center [287, 364] width 58 height 23
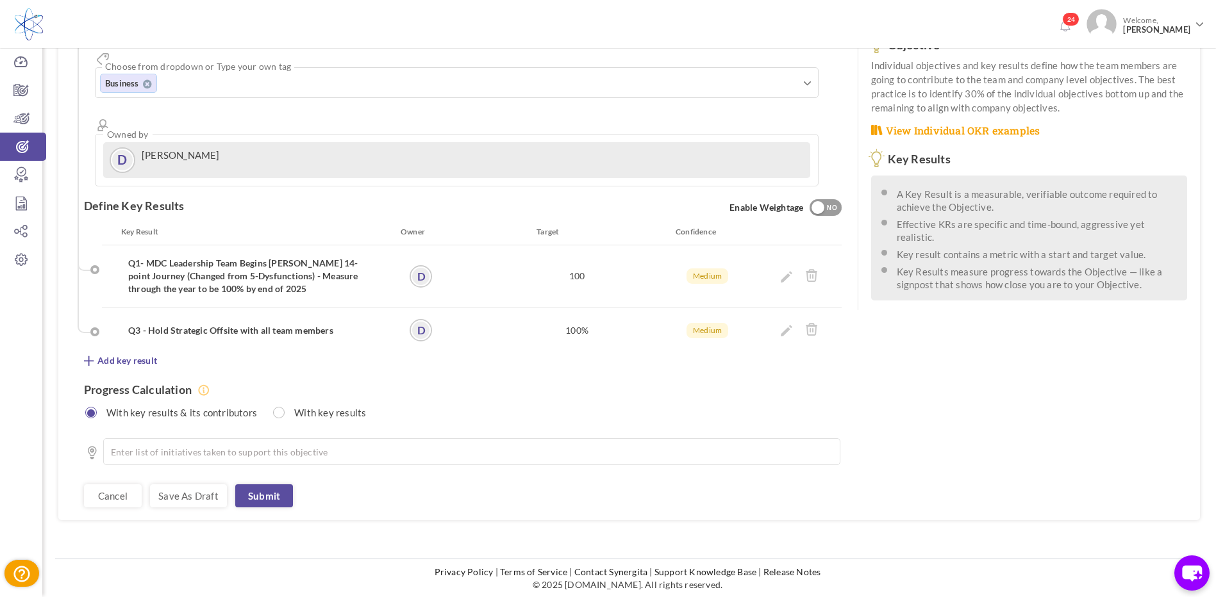
scroll to position [173, 0]
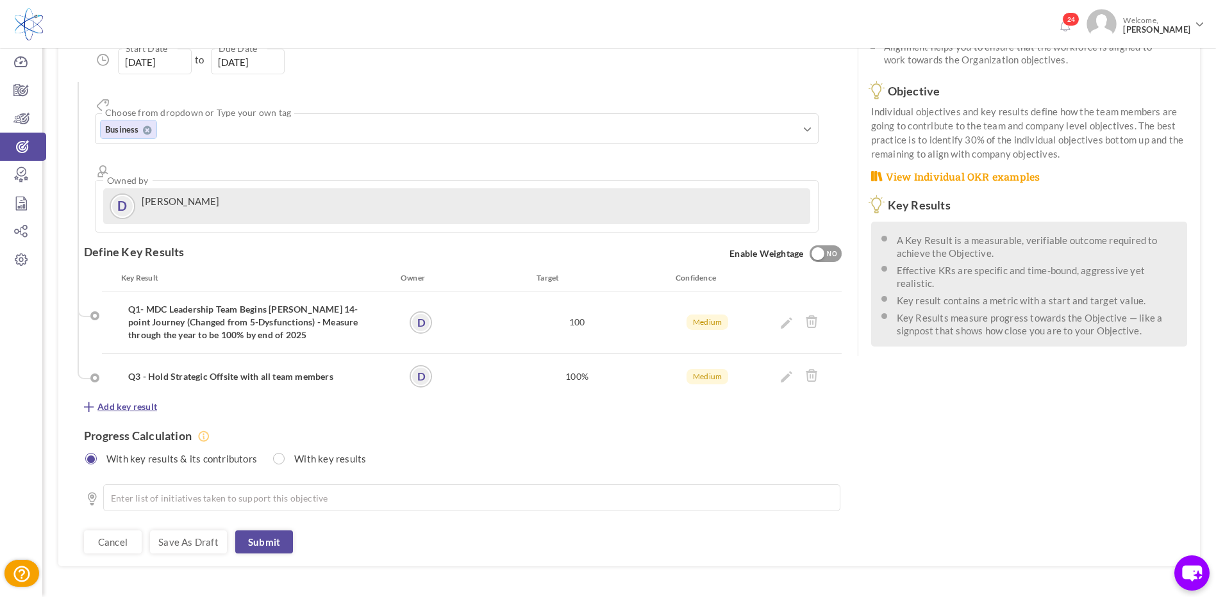
click at [142, 401] on span "Add key result" at bounding box center [127, 407] width 60 height 13
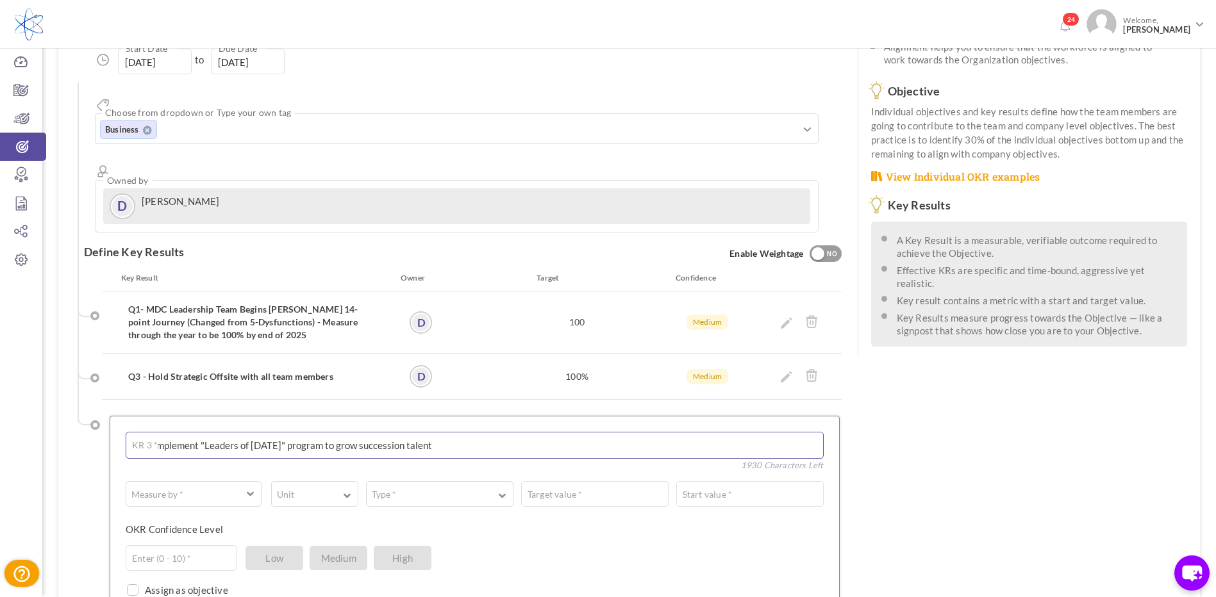
click at [144, 432] on textarea "Q3 - Implement "Leaders of [DATE]" program to grow succession talent" at bounding box center [475, 445] width 698 height 27
type textarea "Q4 - Implement "Leaders of [DATE]" program to grow succession talent"
click at [245, 481] on button "Measure by *" at bounding box center [194, 494] width 136 height 26
click at [196, 518] on link "# Number" at bounding box center [194, 527] width 122 height 19
click at [333, 497] on span "button" at bounding box center [306, 498] width 56 height 3
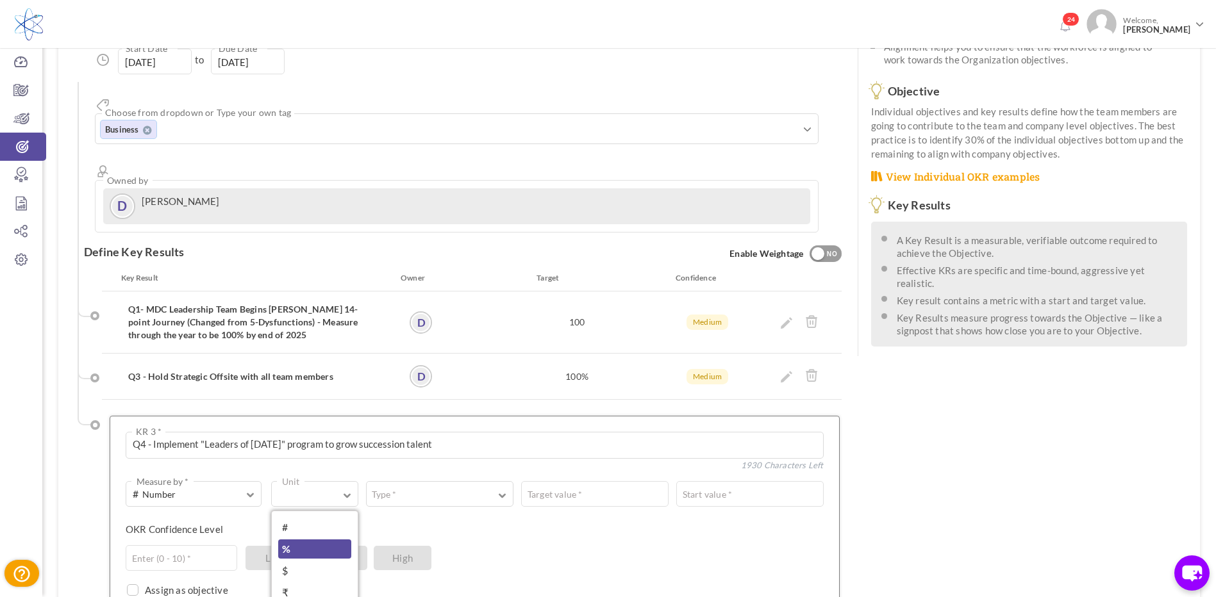
click at [299, 540] on link "%" at bounding box center [314, 549] width 73 height 19
click at [485, 481] on button "Type *" at bounding box center [439, 494] width 147 height 26
drag, startPoint x: 451, startPoint y: 481, endPoint x: 504, endPoint y: 466, distance: 55.2
click at [451, 518] on link "Equal to" at bounding box center [439, 527] width 133 height 19
click at [625, 481] on input "text" at bounding box center [711, 494] width 225 height 26
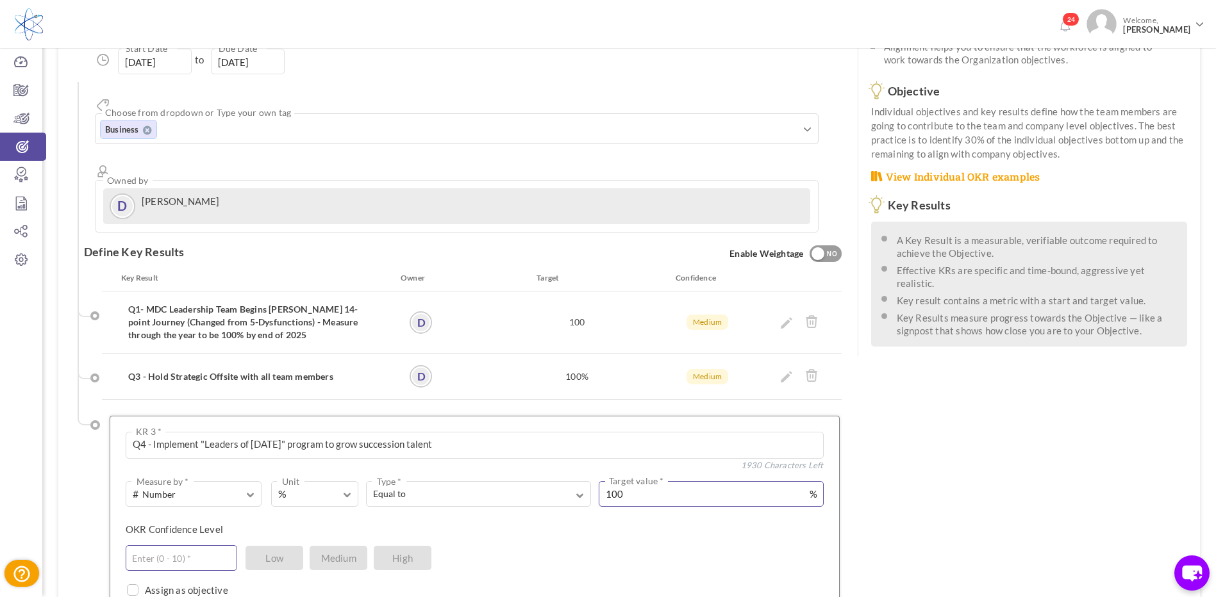
type input "100"
click at [214, 545] on input "text" at bounding box center [182, 558] width 112 height 26
type input "5"
click at [385, 546] on span "High" at bounding box center [403, 558] width 58 height 24
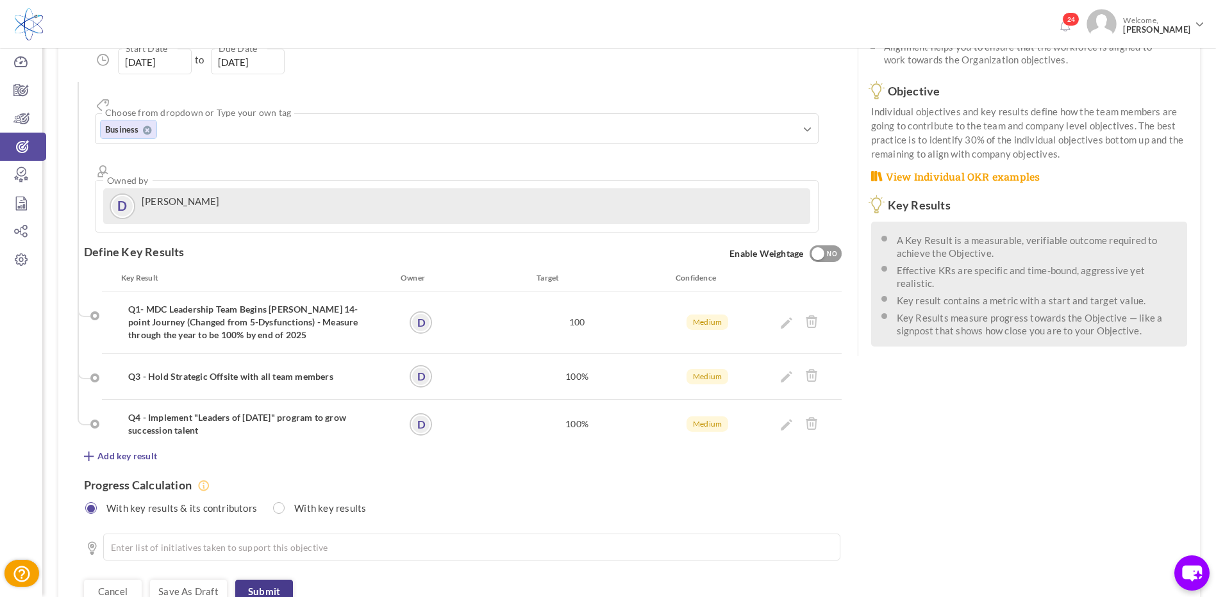
click at [263, 580] on link "Submit" at bounding box center [264, 591] width 58 height 23
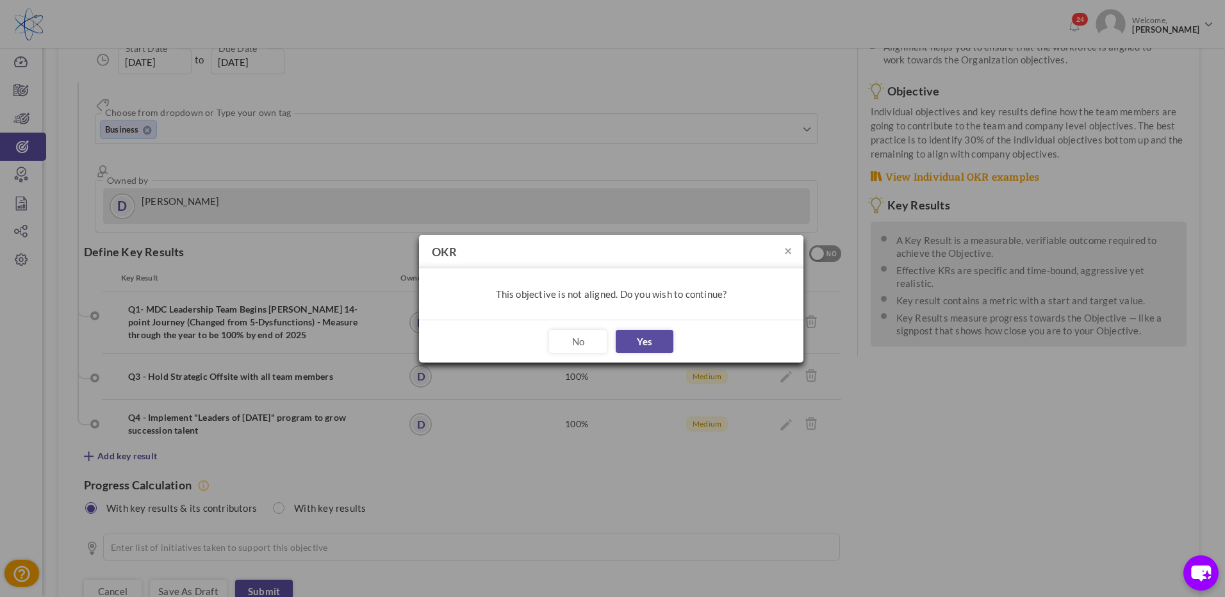
click at [584, 350] on button "No" at bounding box center [578, 341] width 58 height 23
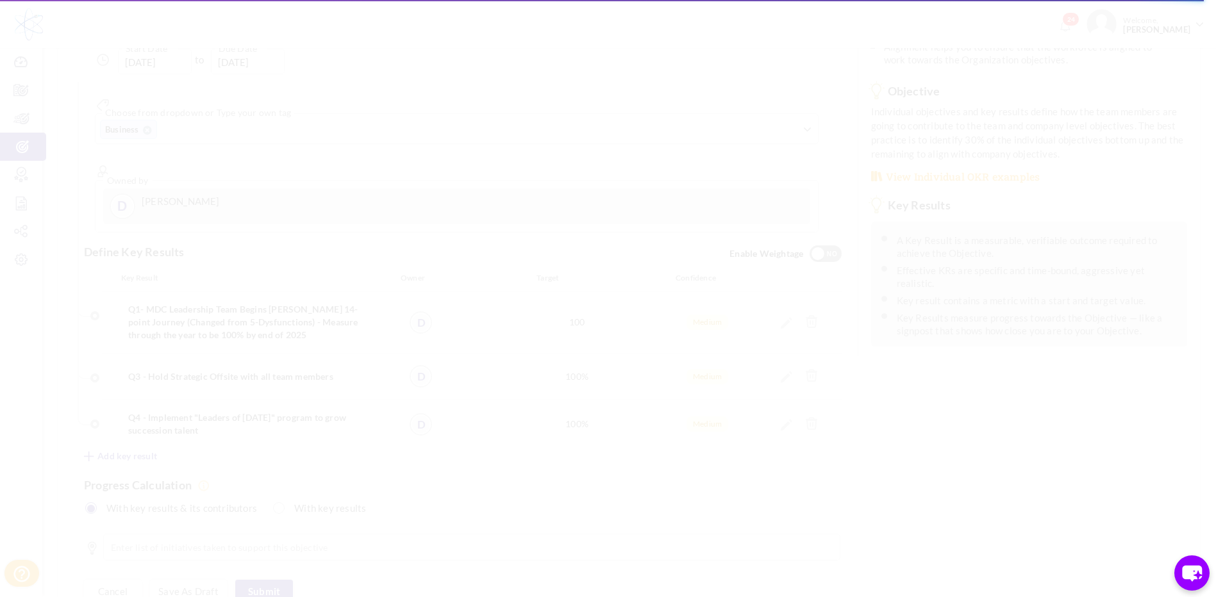
click at [722, 99] on body "Trial Extended! Subscribe to continue using all the features. 24 Welcome, [PERS…" at bounding box center [608, 125] width 1216 height 597
